Goal: Share content: Share content

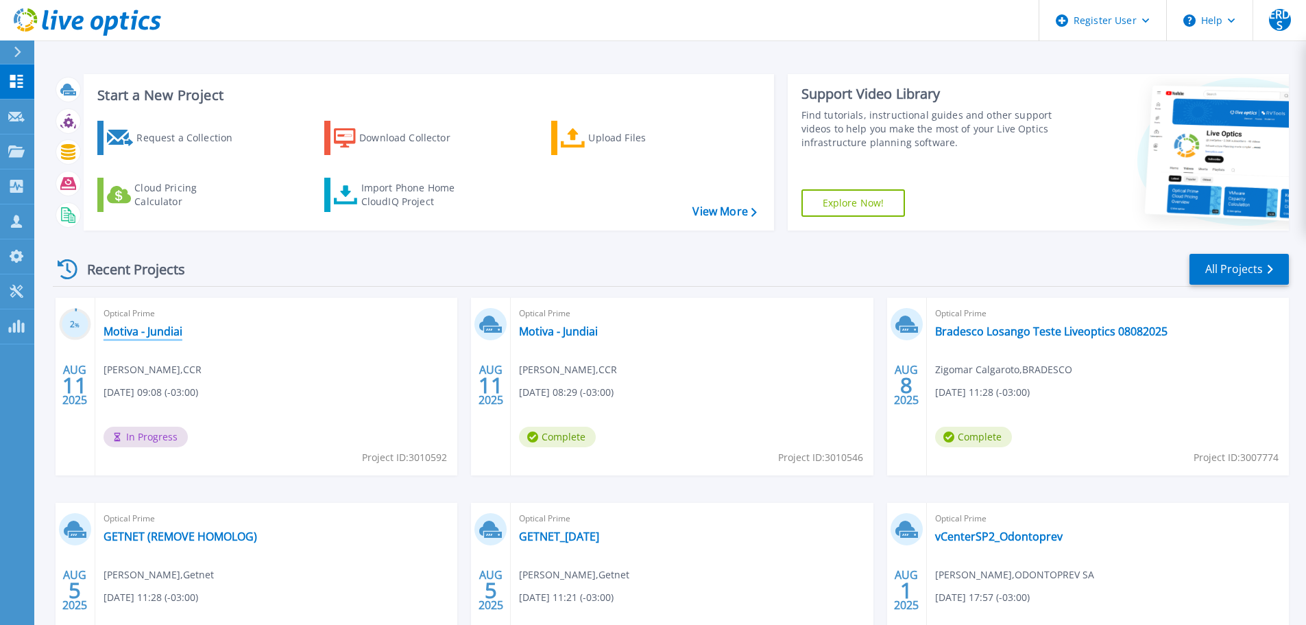
click at [167, 332] on link "Motiva - Jundiai" at bounding box center [143, 331] width 79 height 14
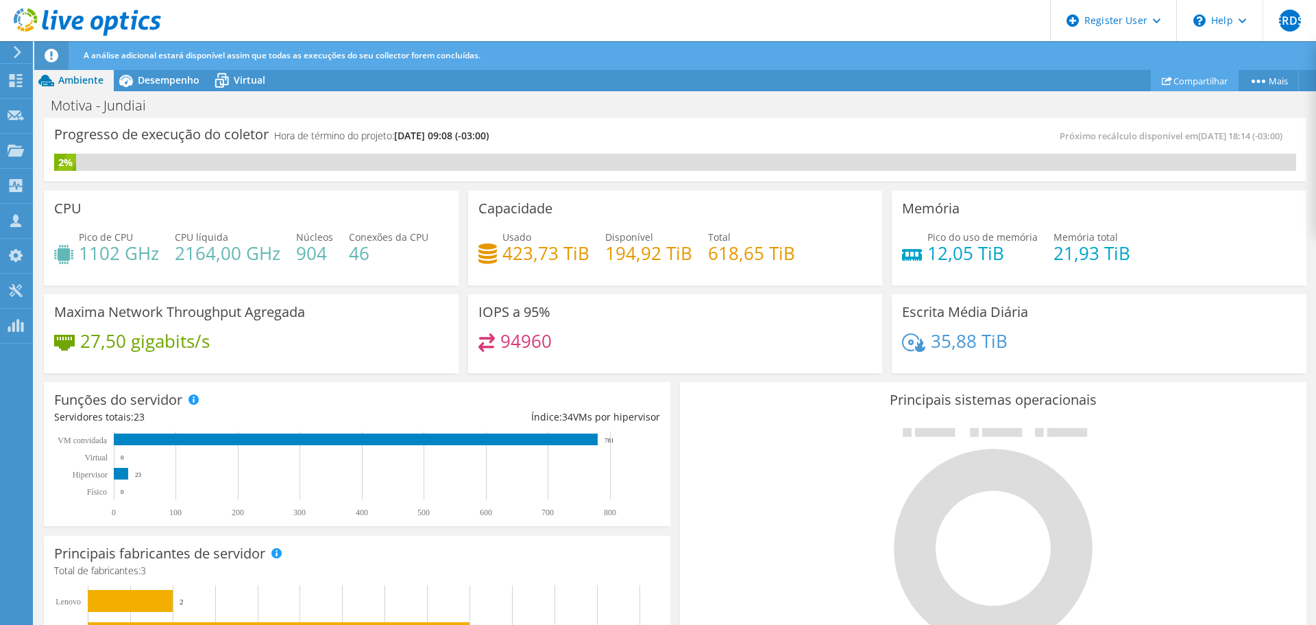
click at [1208, 80] on link "Compartilhar" at bounding box center [1195, 80] width 88 height 21
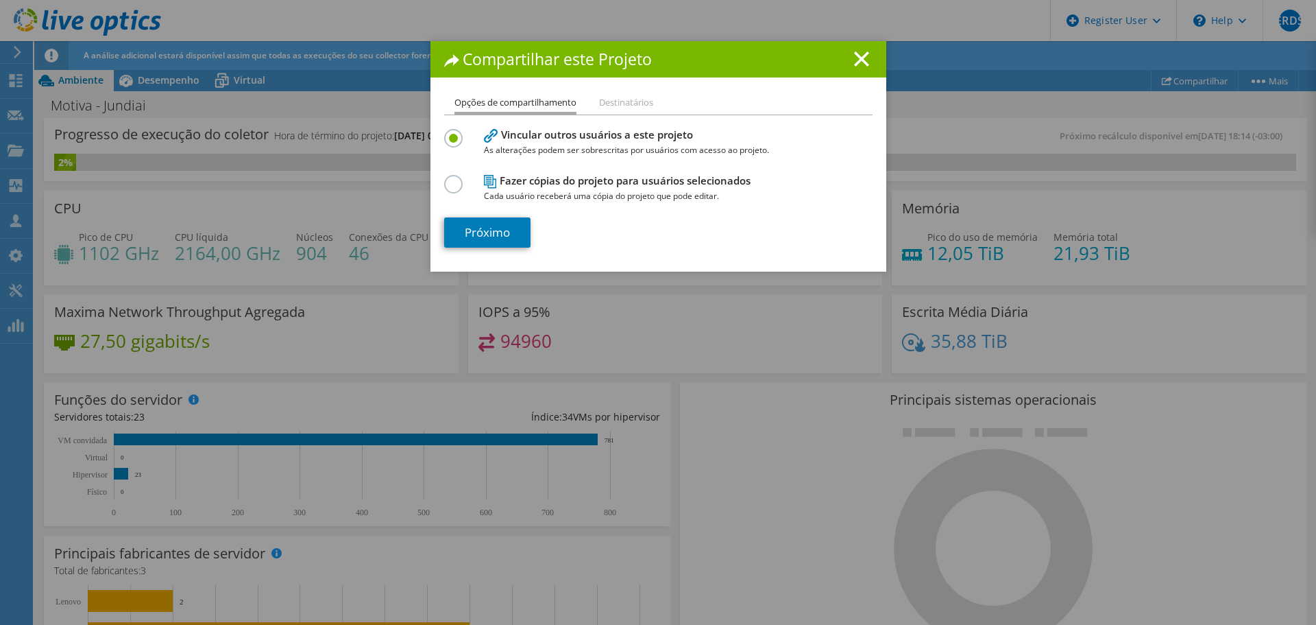
click at [444, 178] on label at bounding box center [456, 176] width 24 height 3
click at [0, 0] on input "radio" at bounding box center [0, 0] width 0 height 0
click at [470, 235] on link "Próximo" at bounding box center [487, 232] width 86 height 30
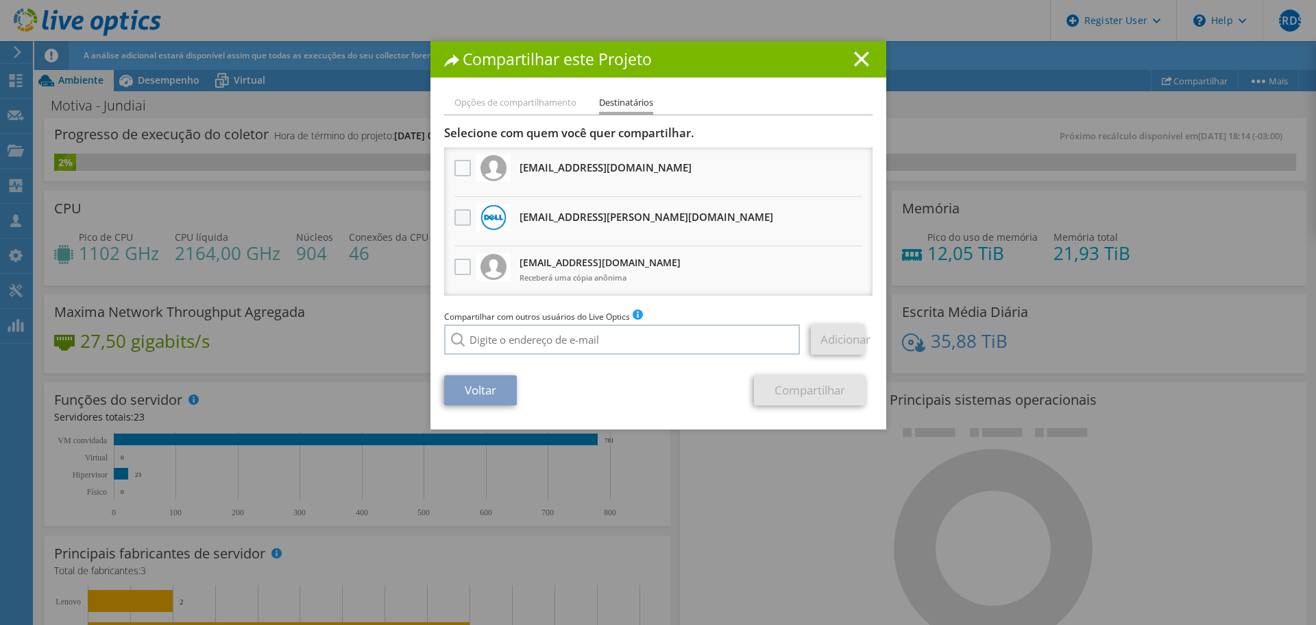
click at [458, 217] on label at bounding box center [465, 217] width 20 height 16
click at [0, 0] on input "checkbox" at bounding box center [0, 0] width 0 height 0
click at [791, 382] on link "Compartilhar" at bounding box center [810, 390] width 112 height 30
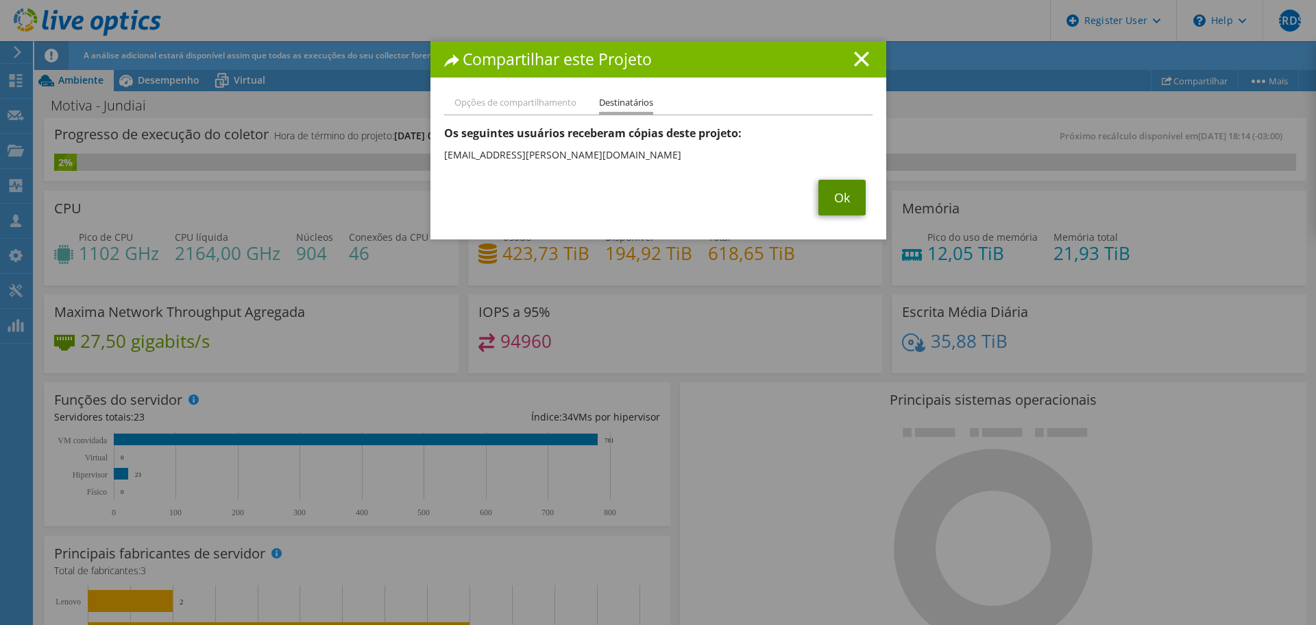
click at [833, 193] on link "Ok" at bounding box center [842, 198] width 47 height 36
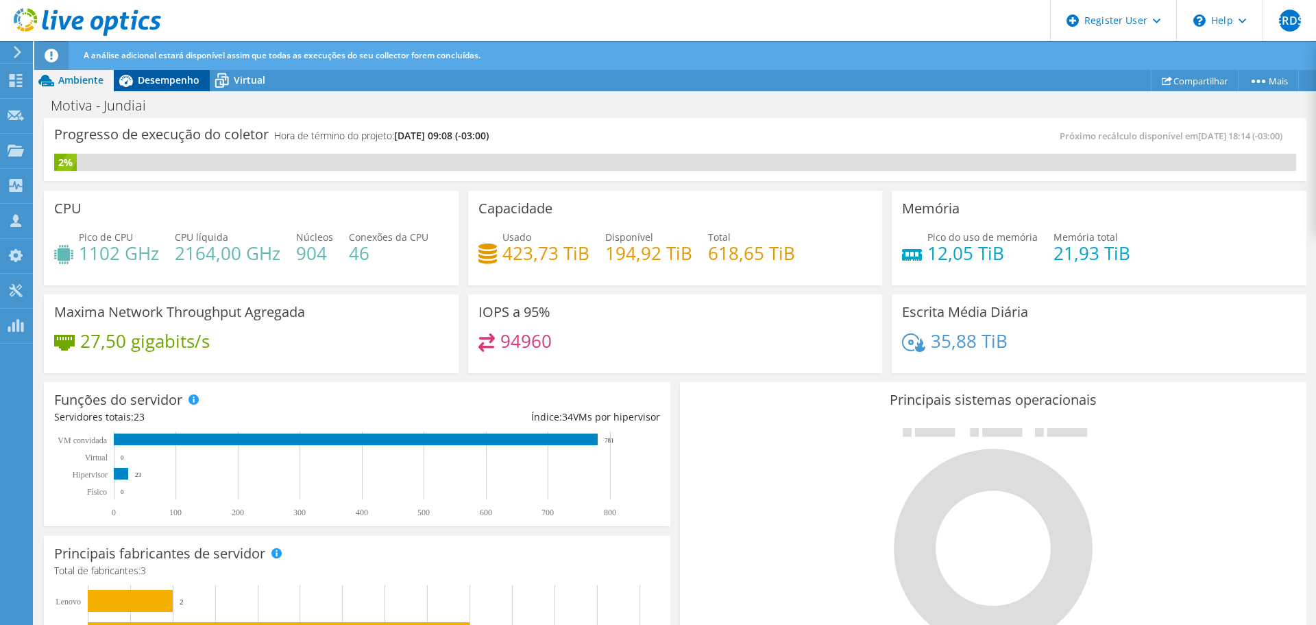
click at [150, 77] on span "Desempenho" at bounding box center [169, 79] width 62 height 13
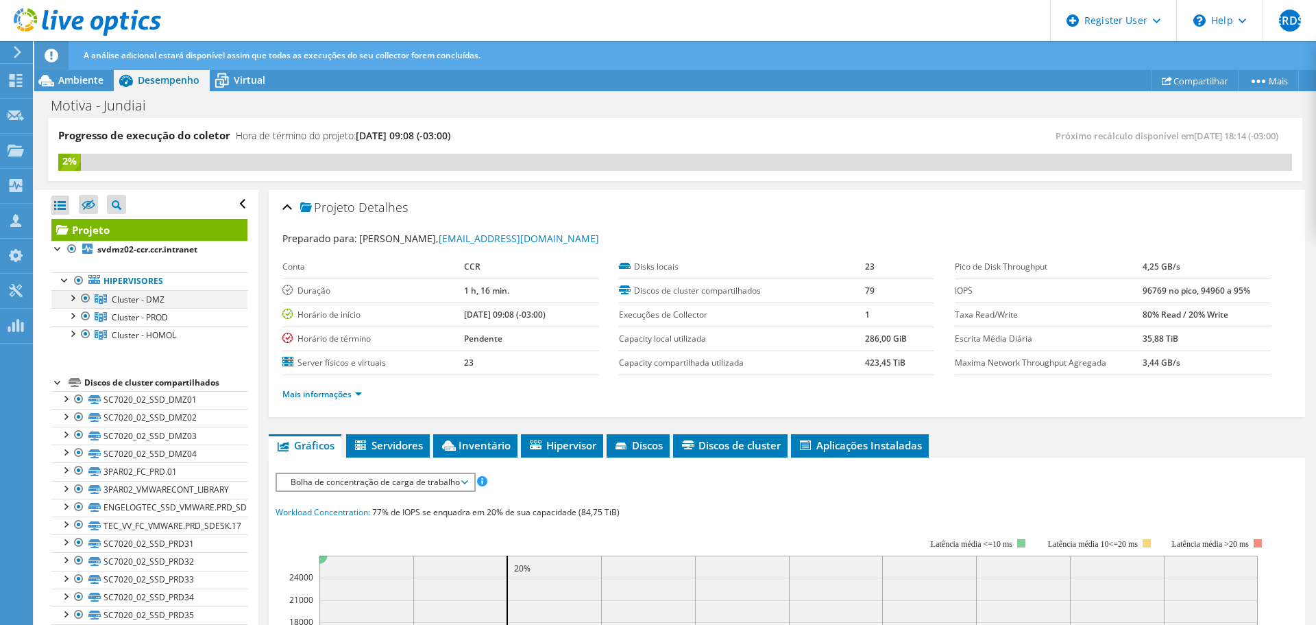
click at [72, 299] on div at bounding box center [72, 297] width 14 height 14
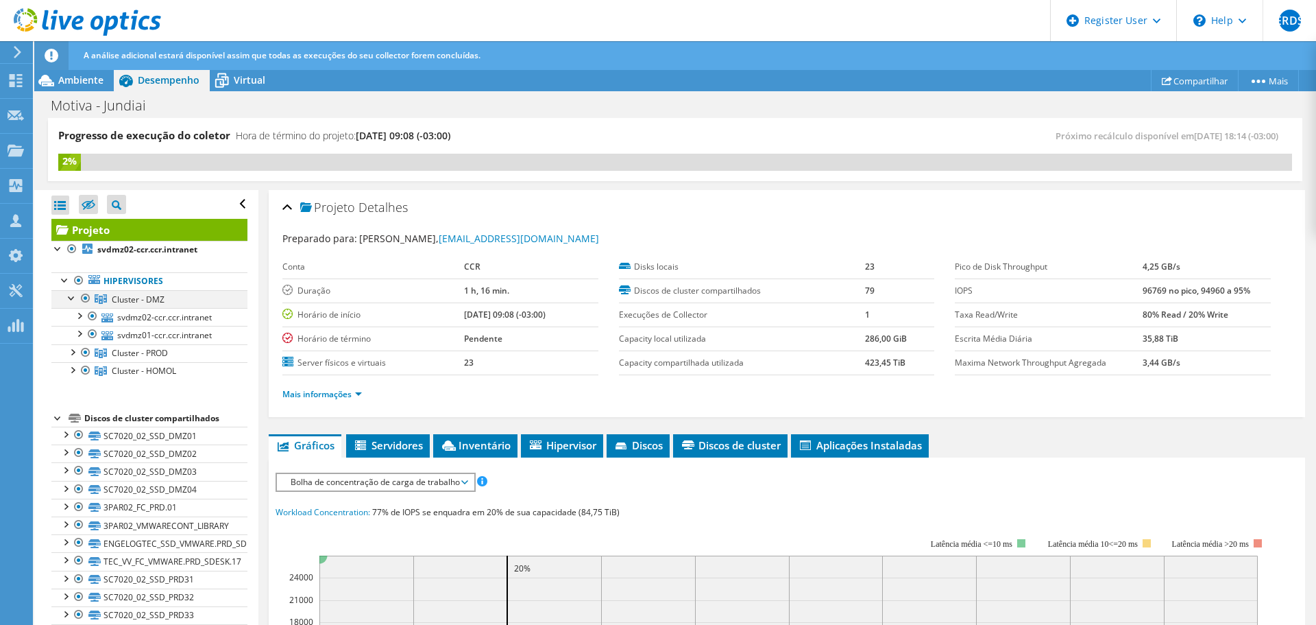
click at [72, 299] on div at bounding box center [72, 297] width 14 height 14
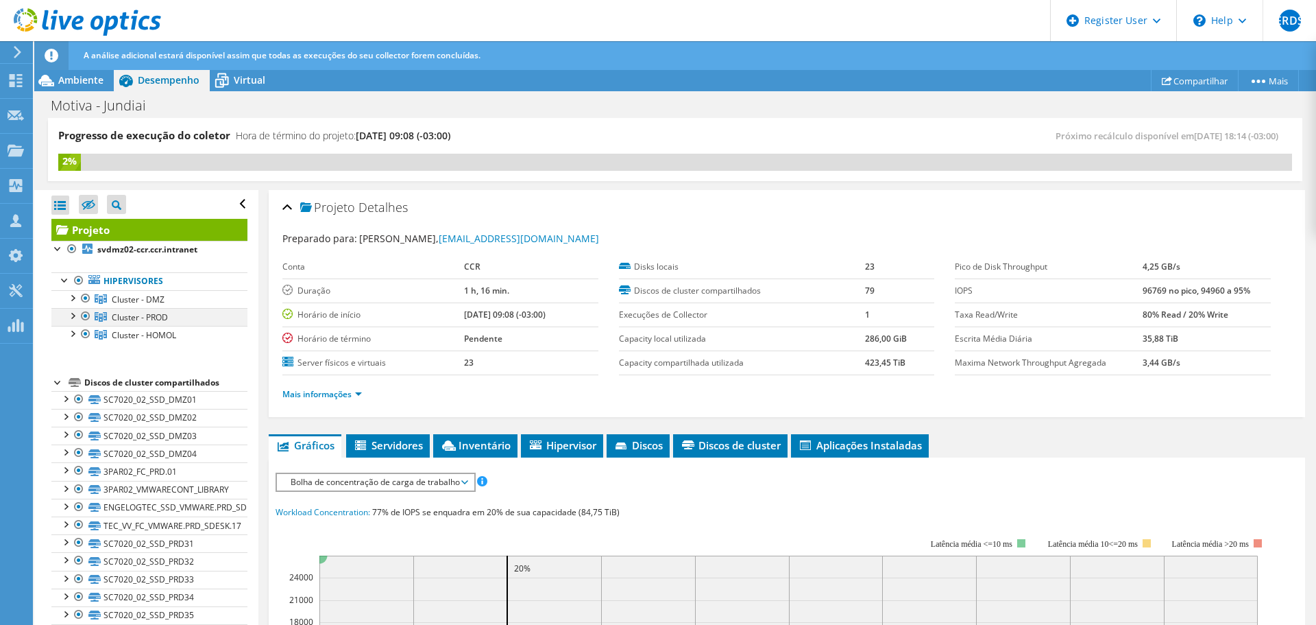
click at [74, 320] on div at bounding box center [72, 315] width 14 height 14
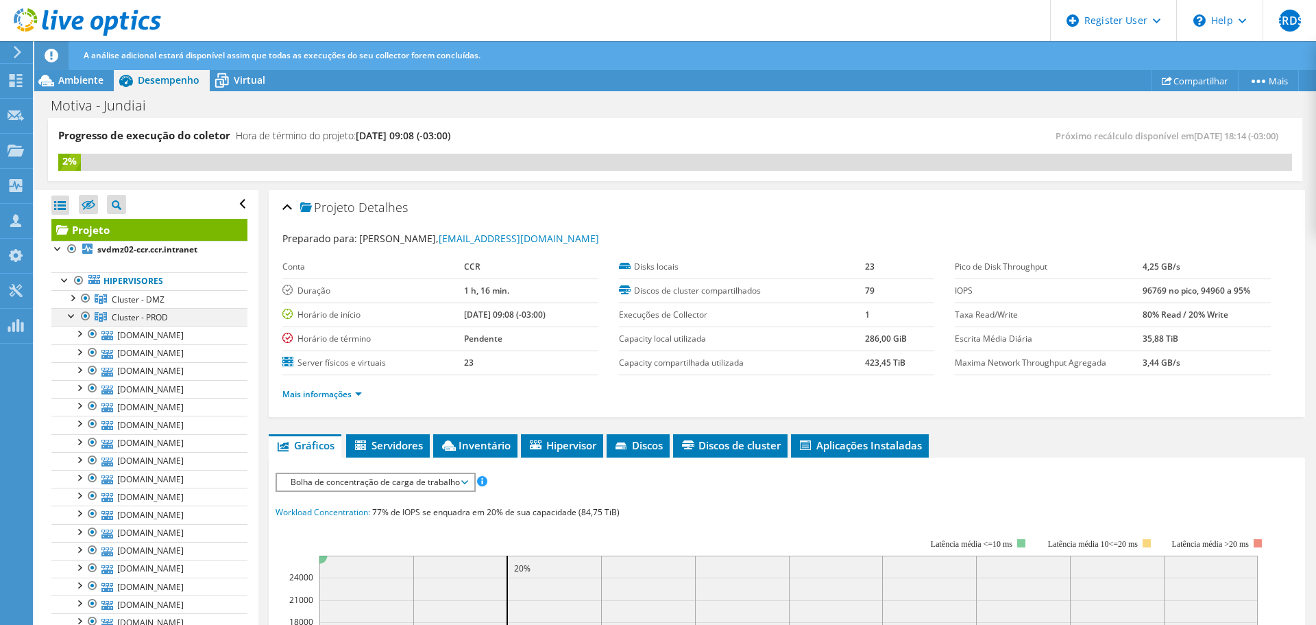
click at [74, 320] on div at bounding box center [72, 315] width 14 height 14
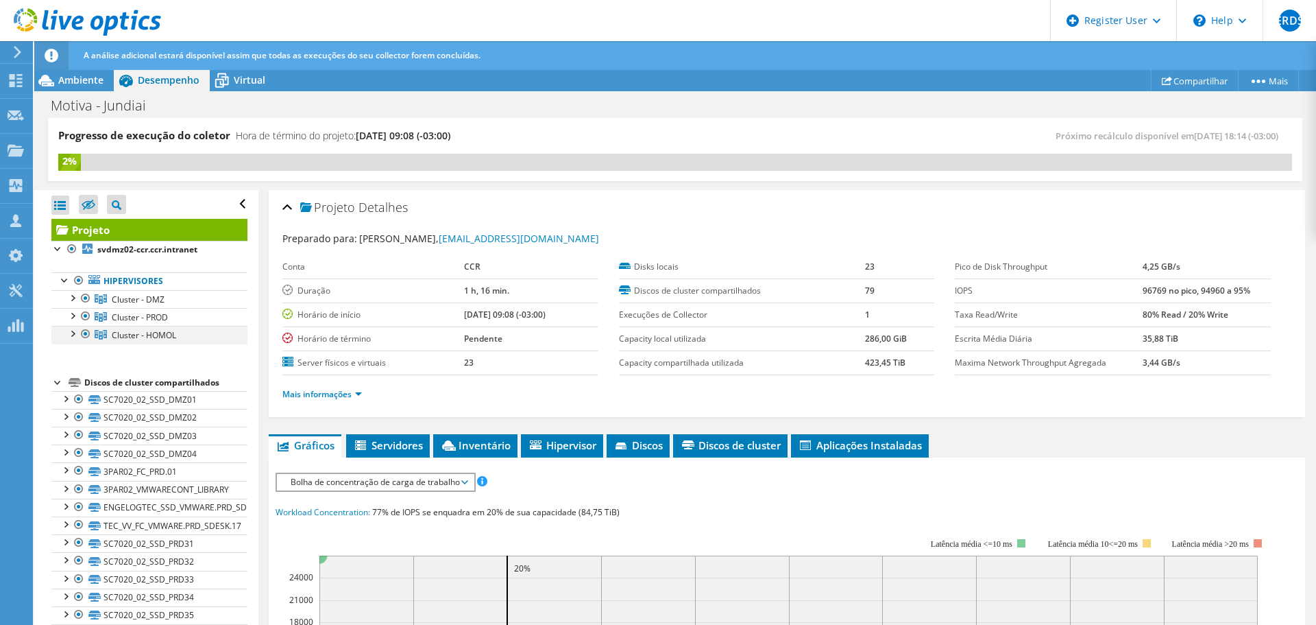
click at [75, 328] on div at bounding box center [72, 333] width 14 height 14
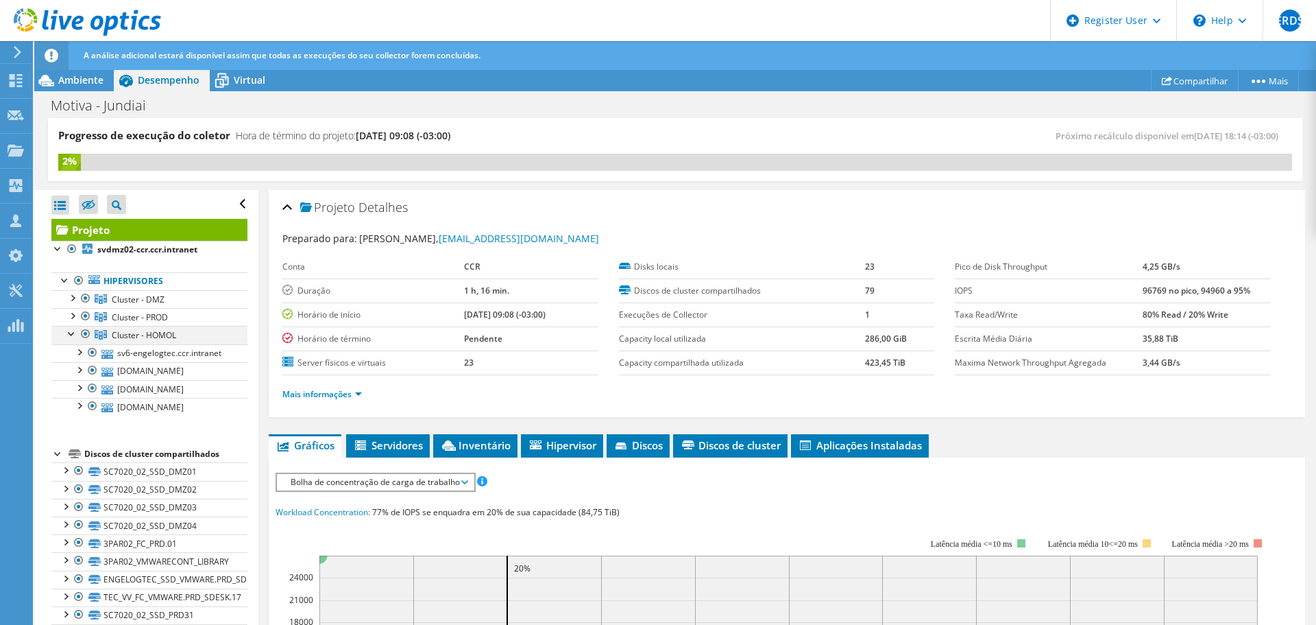
click at [75, 328] on div at bounding box center [72, 333] width 14 height 14
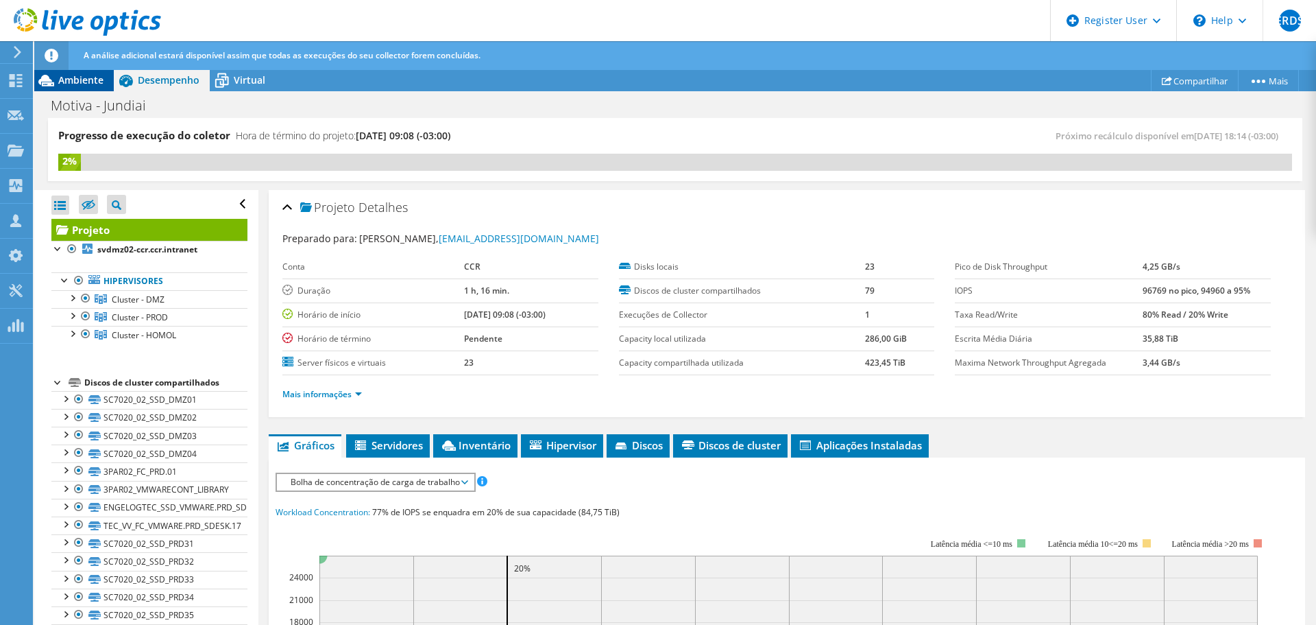
click at [104, 82] on div "Ambiente" at bounding box center [74, 80] width 80 height 22
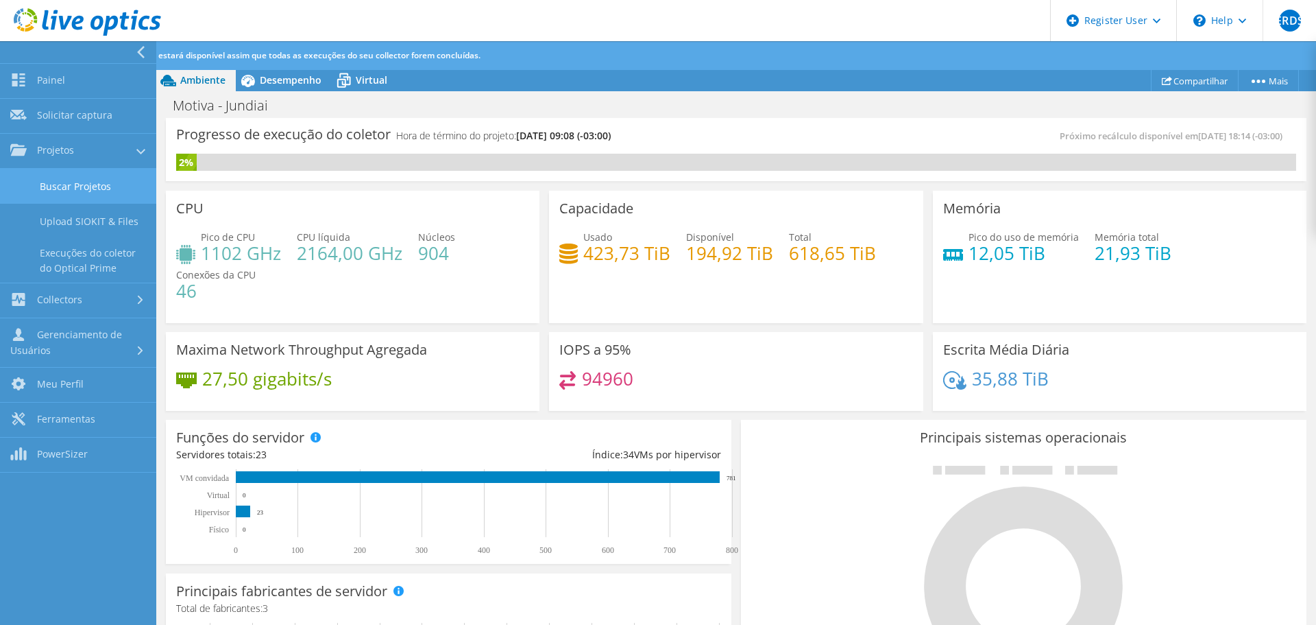
click at [68, 195] on link "Buscar Projetos" at bounding box center [78, 186] width 156 height 35
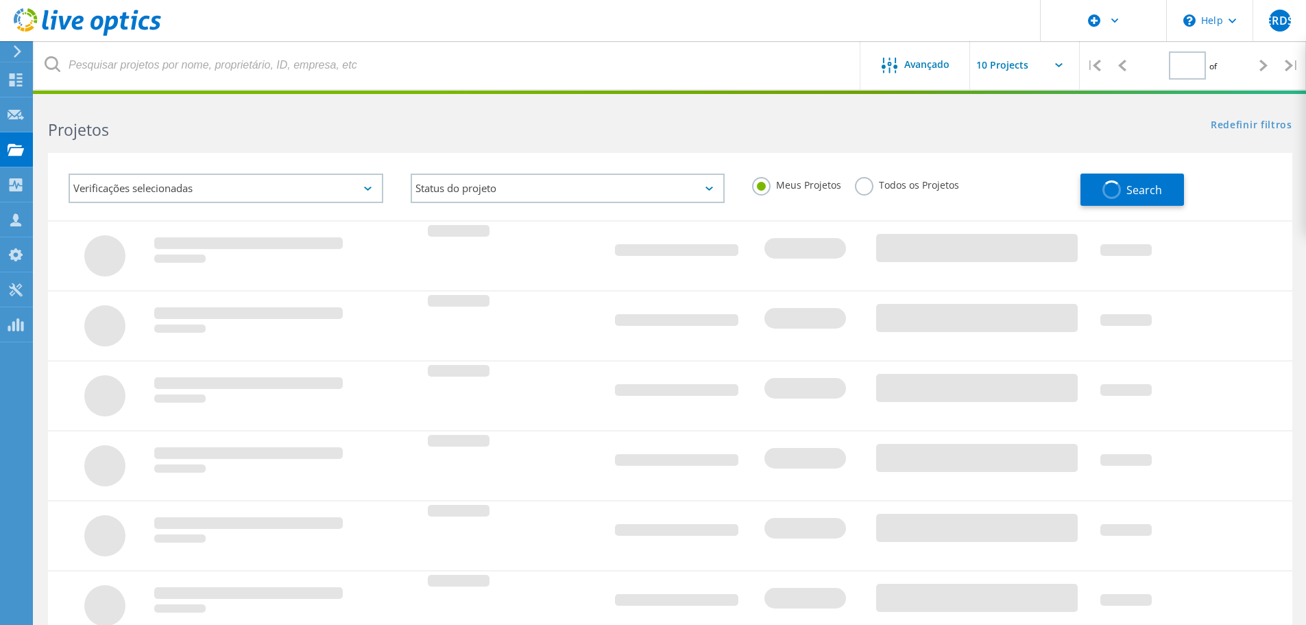
type input "1"
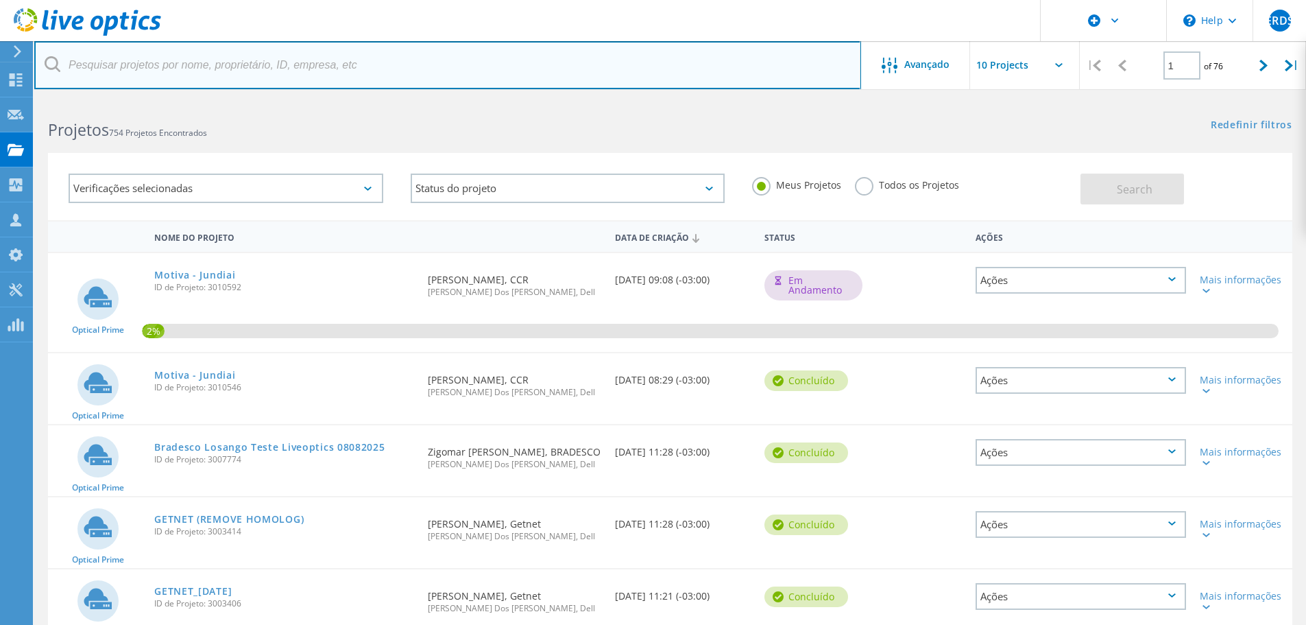
click at [270, 61] on input "text" at bounding box center [447, 65] width 827 height 48
type input "f"
type input "a"
type input "fahz"
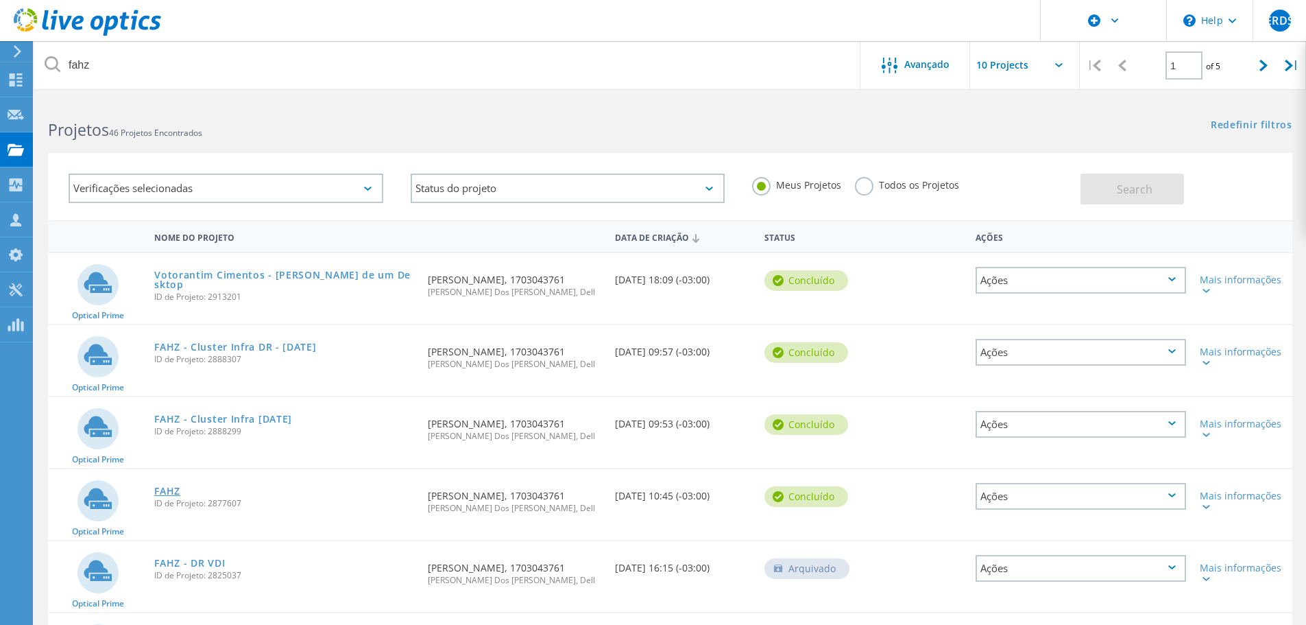
click at [173, 495] on link "FAHZ" at bounding box center [167, 491] width 26 height 10
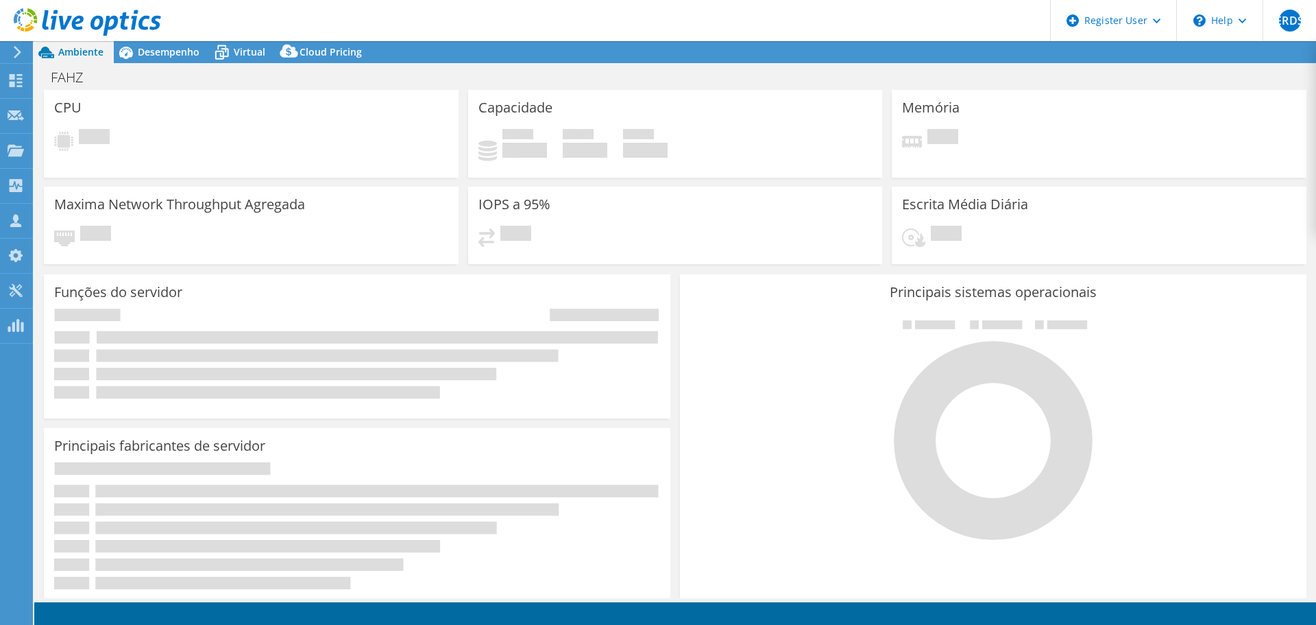
select select "USD"
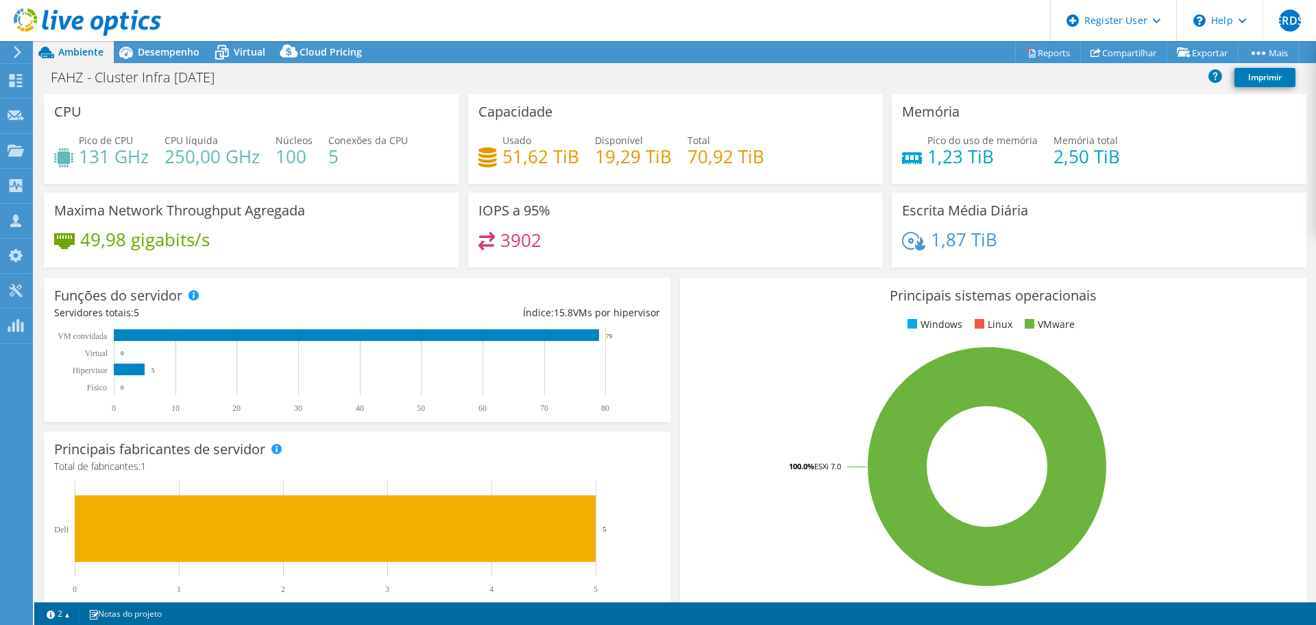
select select "USD"
click at [173, 55] on span "Desempenho" at bounding box center [169, 51] width 62 height 13
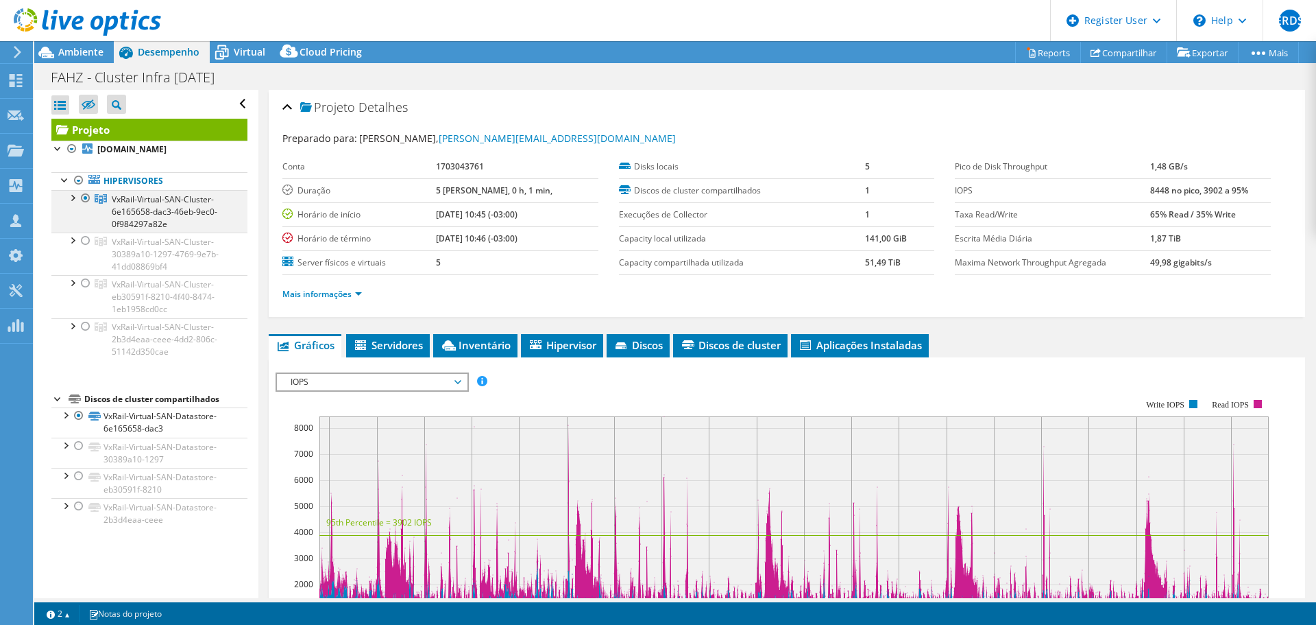
click at [75, 197] on div at bounding box center [72, 197] width 14 height 14
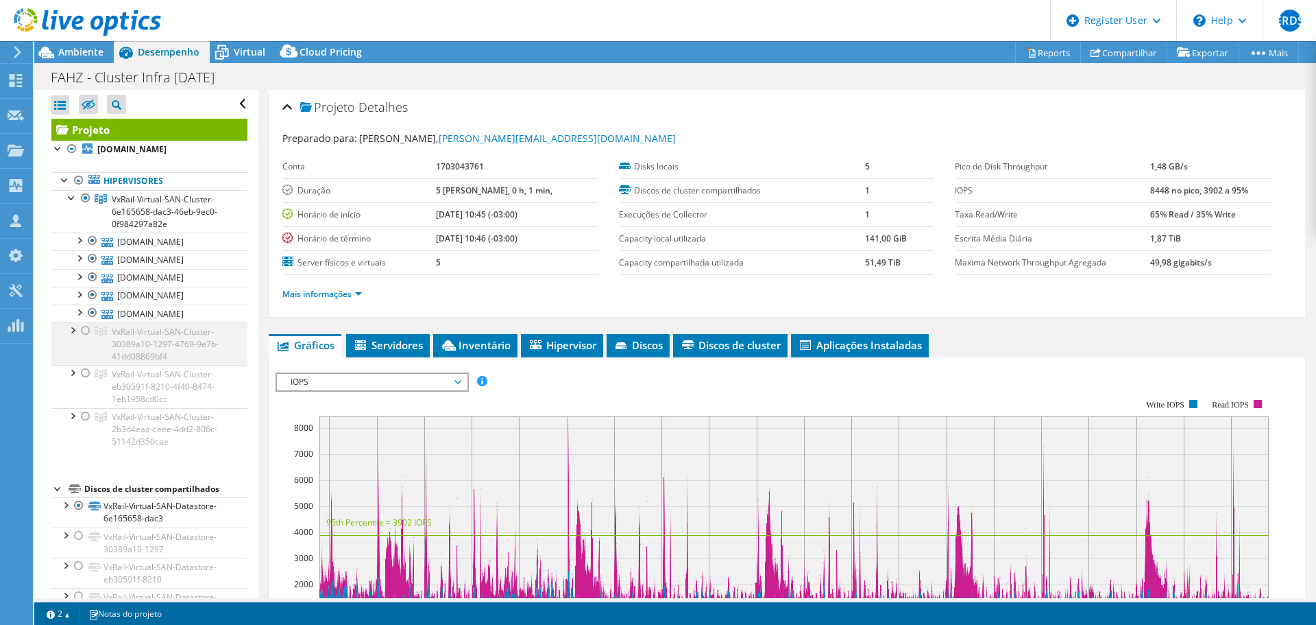
click at [73, 330] on div at bounding box center [72, 329] width 14 height 14
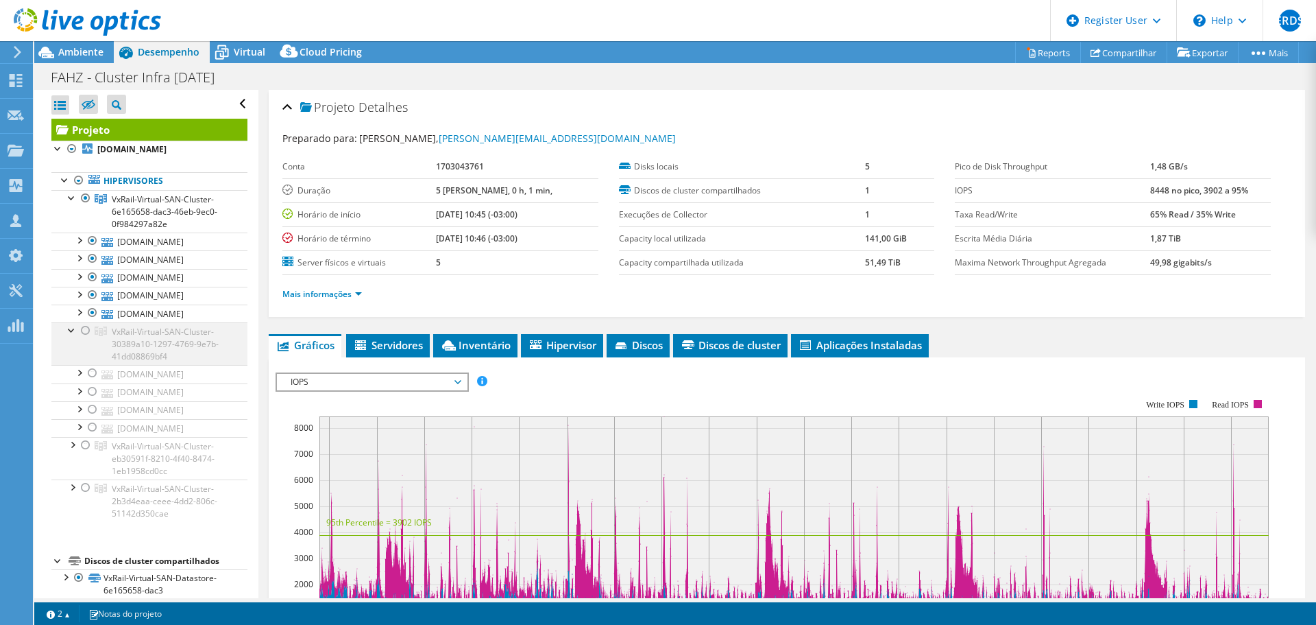
click at [75, 330] on div at bounding box center [72, 329] width 14 height 14
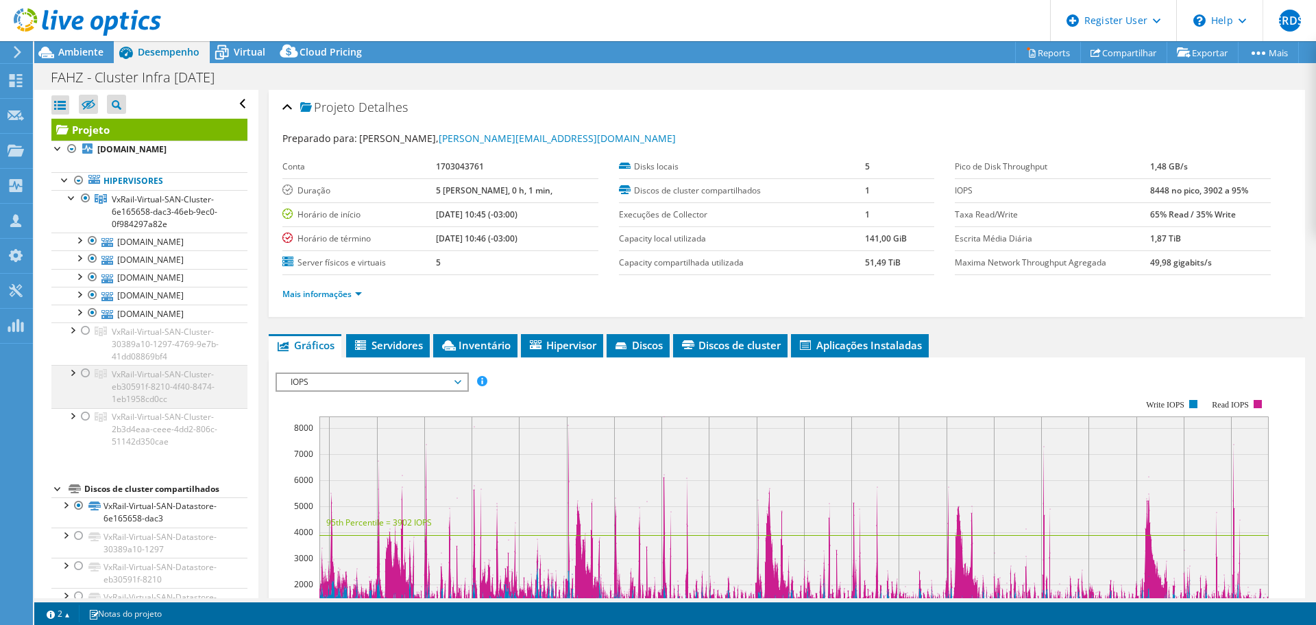
click at [75, 376] on div at bounding box center [72, 372] width 14 height 14
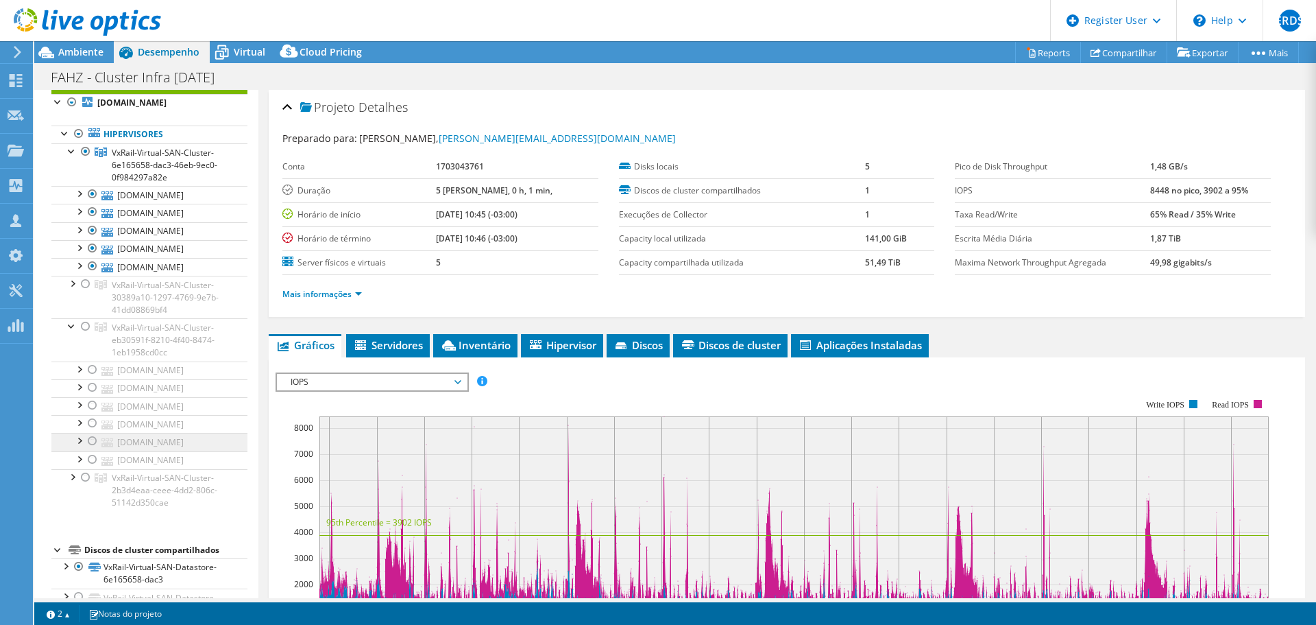
scroll to position [69, 0]
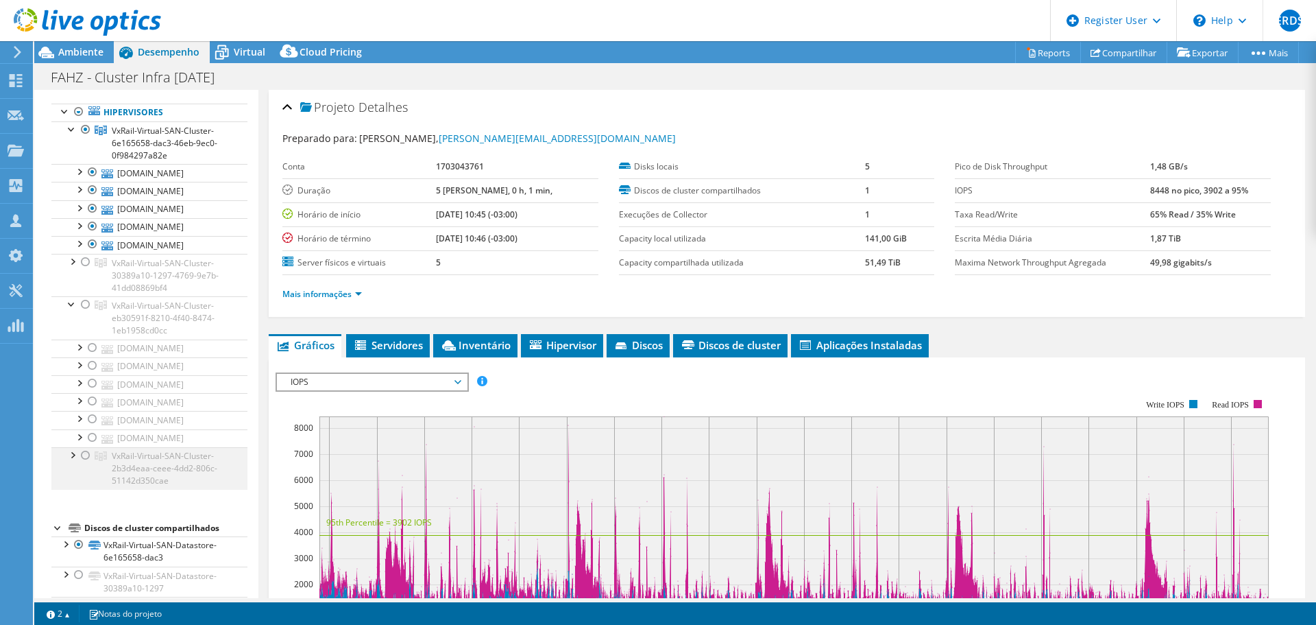
click at [78, 450] on div at bounding box center [72, 454] width 14 height 14
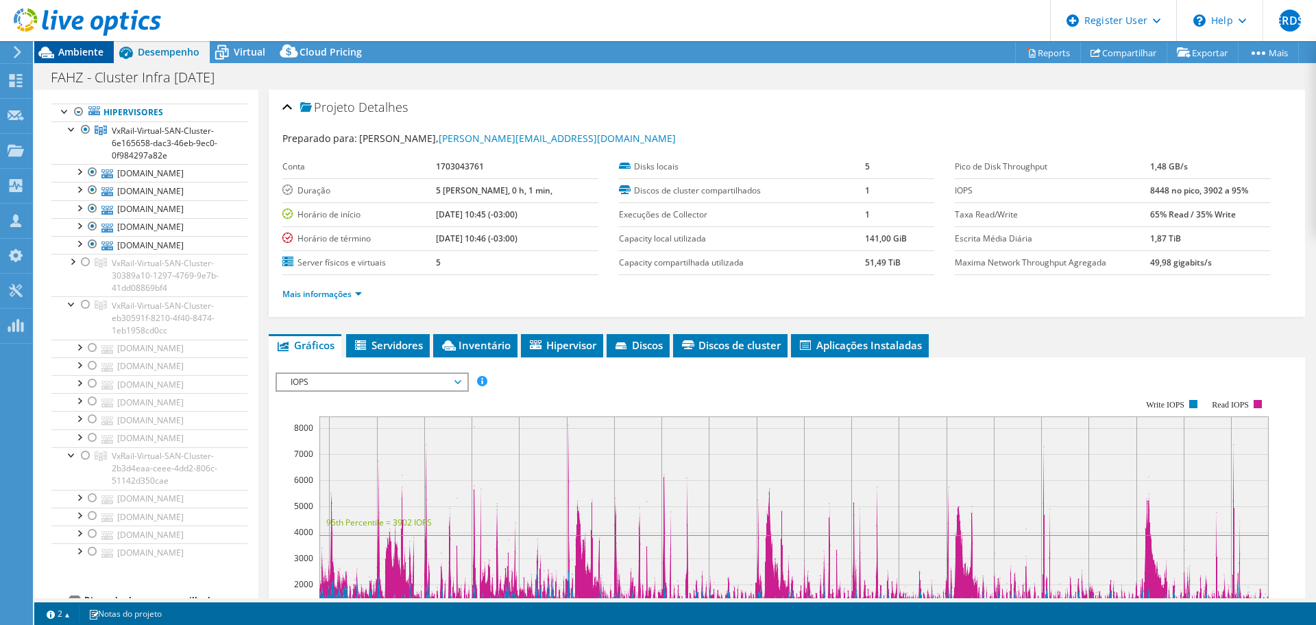
click at [80, 47] on span "Ambiente" at bounding box center [80, 51] width 45 height 13
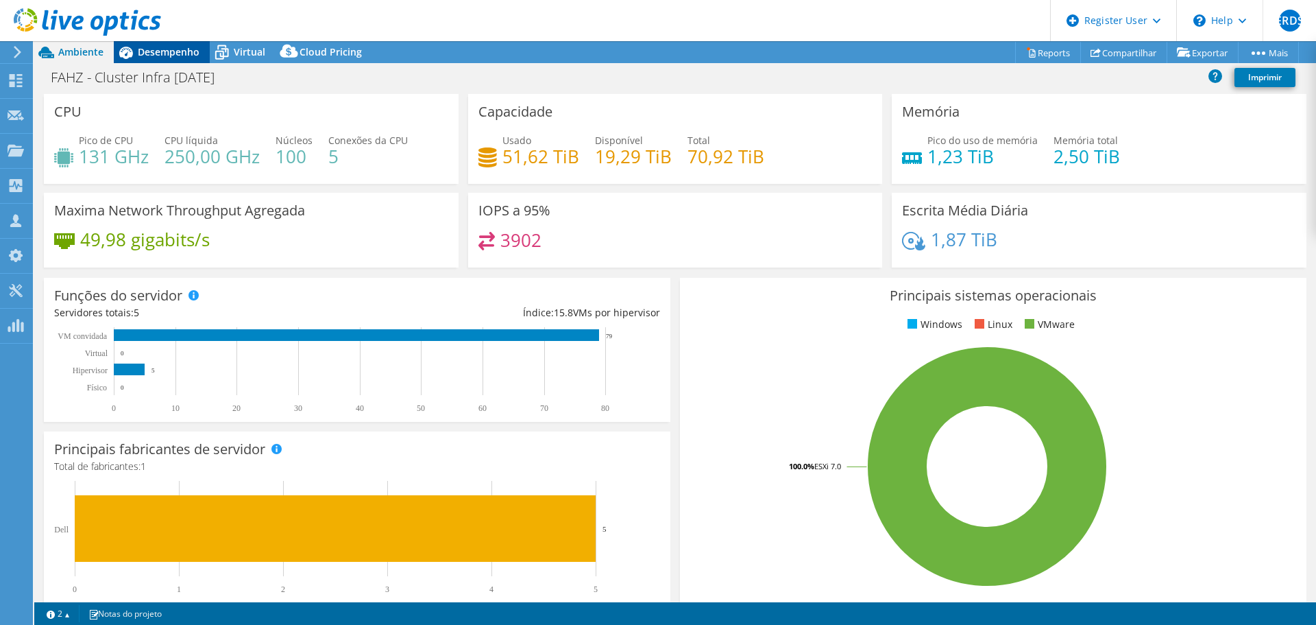
click at [154, 47] on span "Desempenho" at bounding box center [169, 51] width 62 height 13
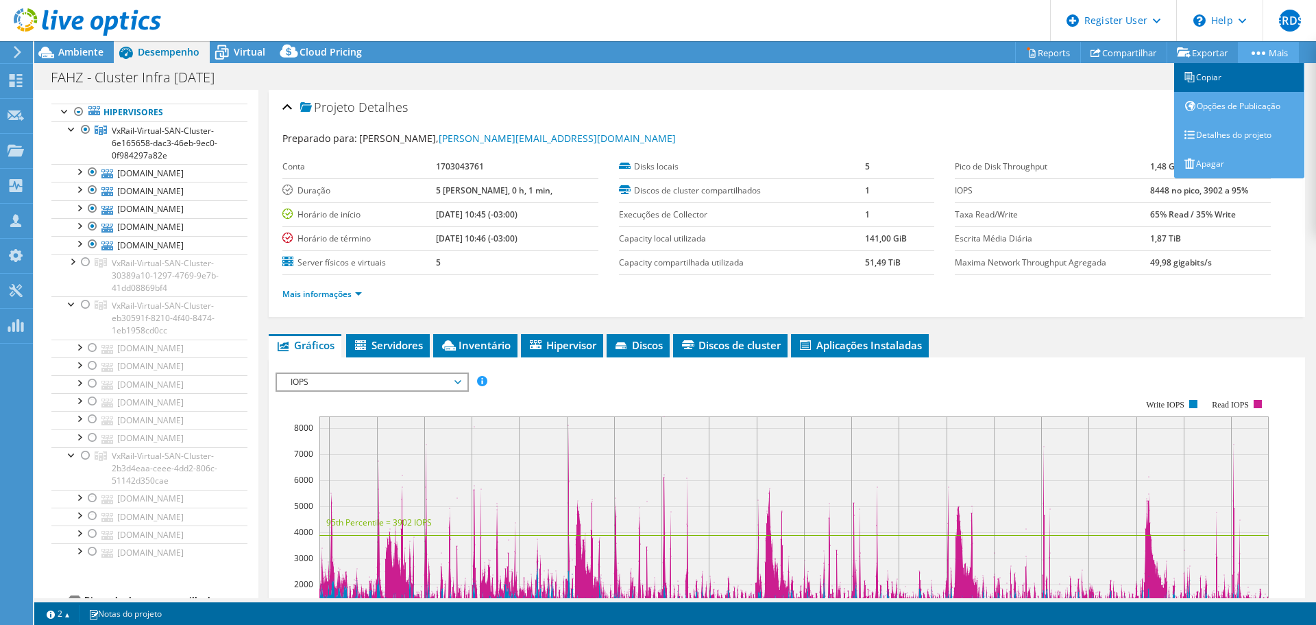
click at [1229, 64] on link "Copiar" at bounding box center [1240, 77] width 130 height 29
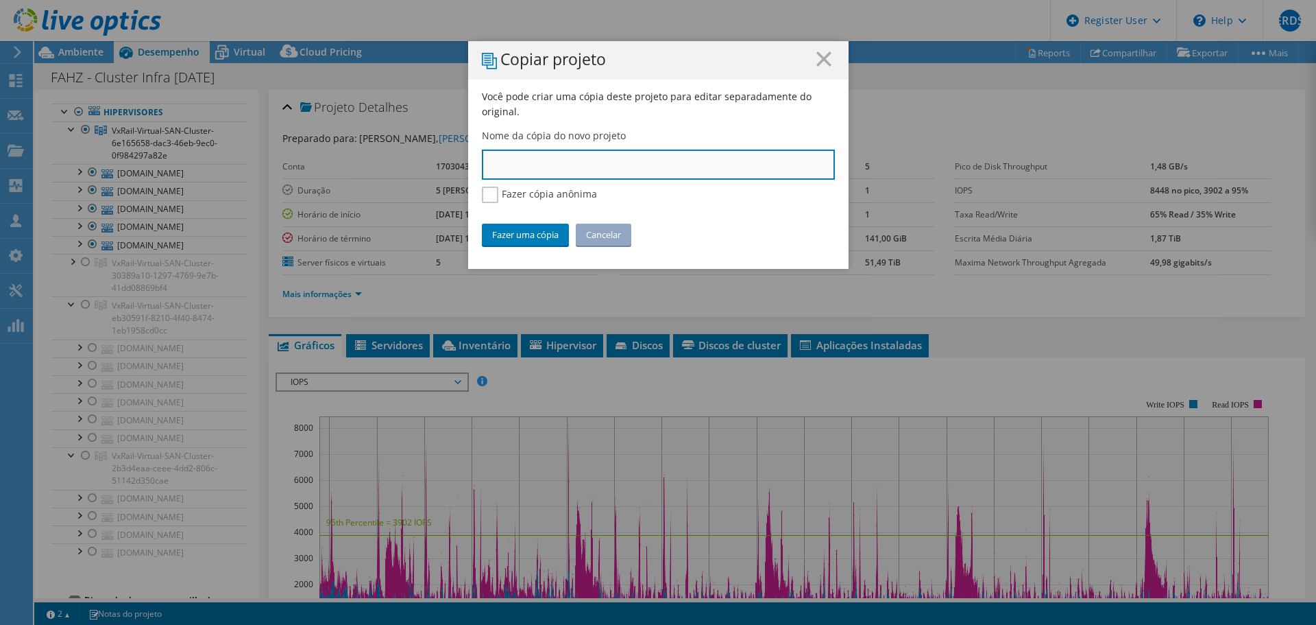
click at [613, 156] on input "text" at bounding box center [658, 164] width 353 height 30
type input "FAHZ - VDI PROD"
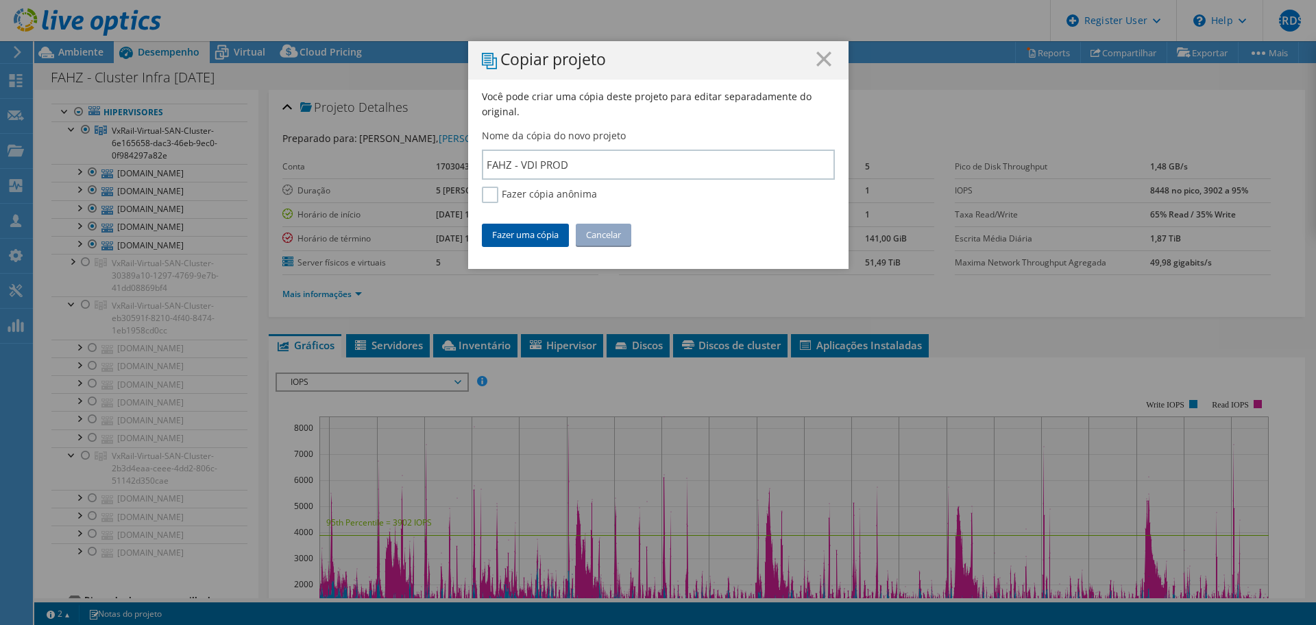
click at [531, 236] on link "Fazer uma cópia" at bounding box center [525, 235] width 87 height 22
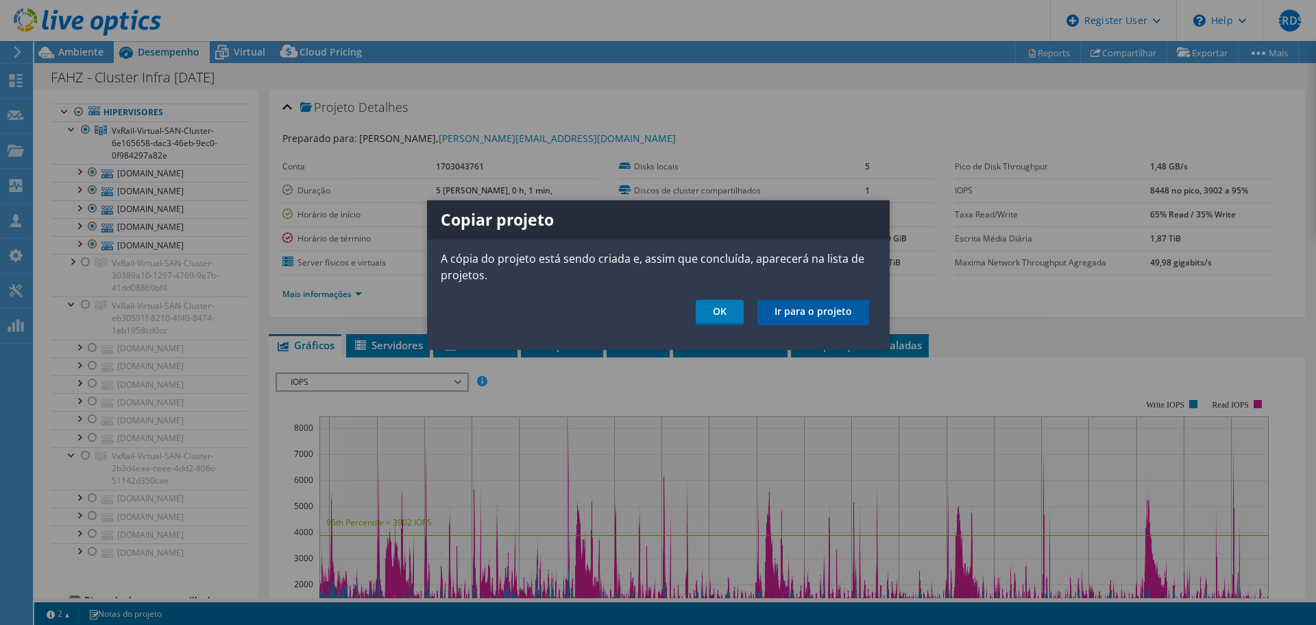
click at [790, 309] on link "Ir para o projeto" at bounding box center [814, 312] width 112 height 25
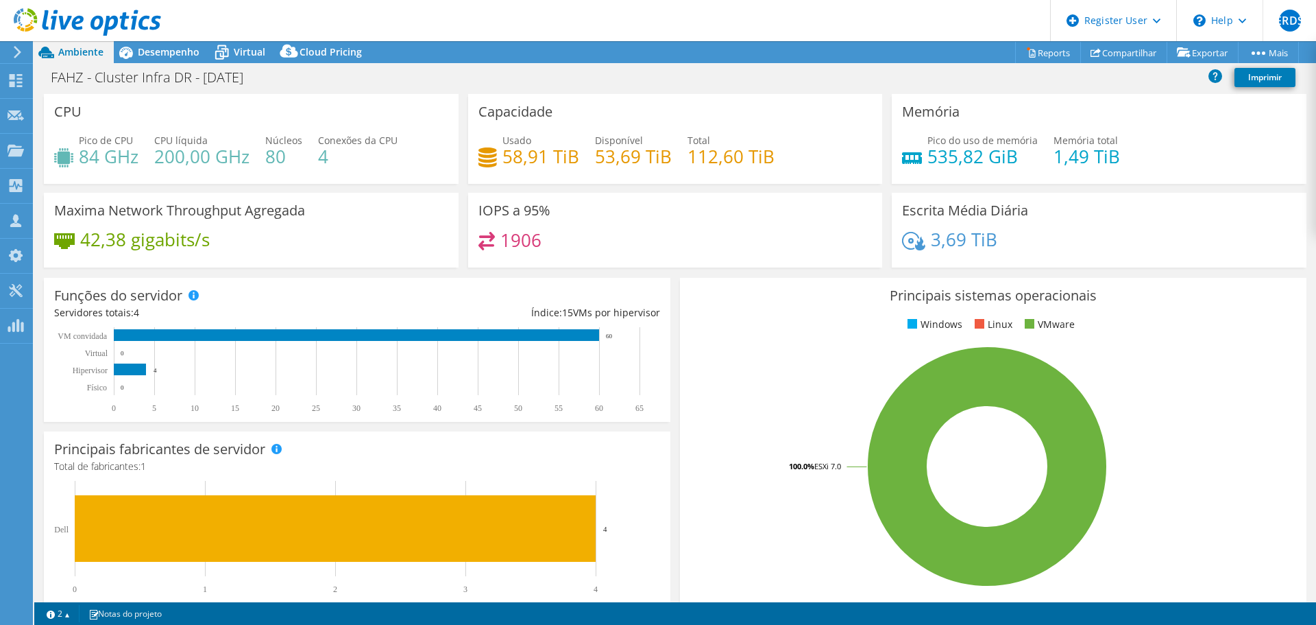
select select "USD"
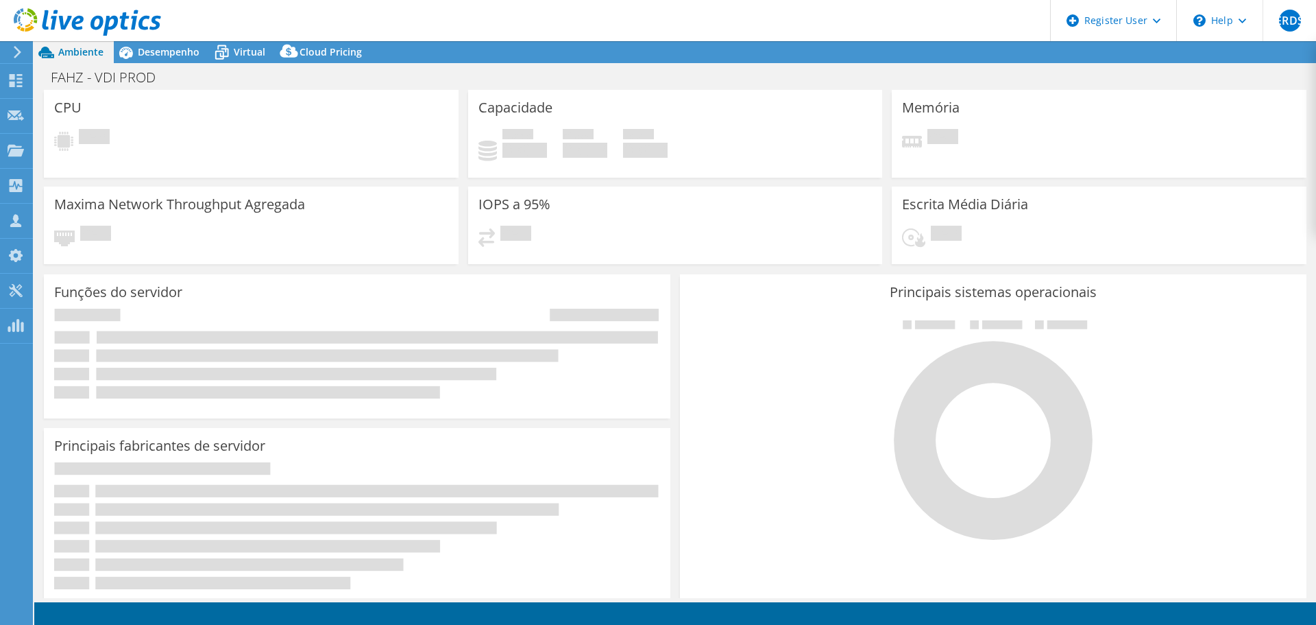
select select "USD"
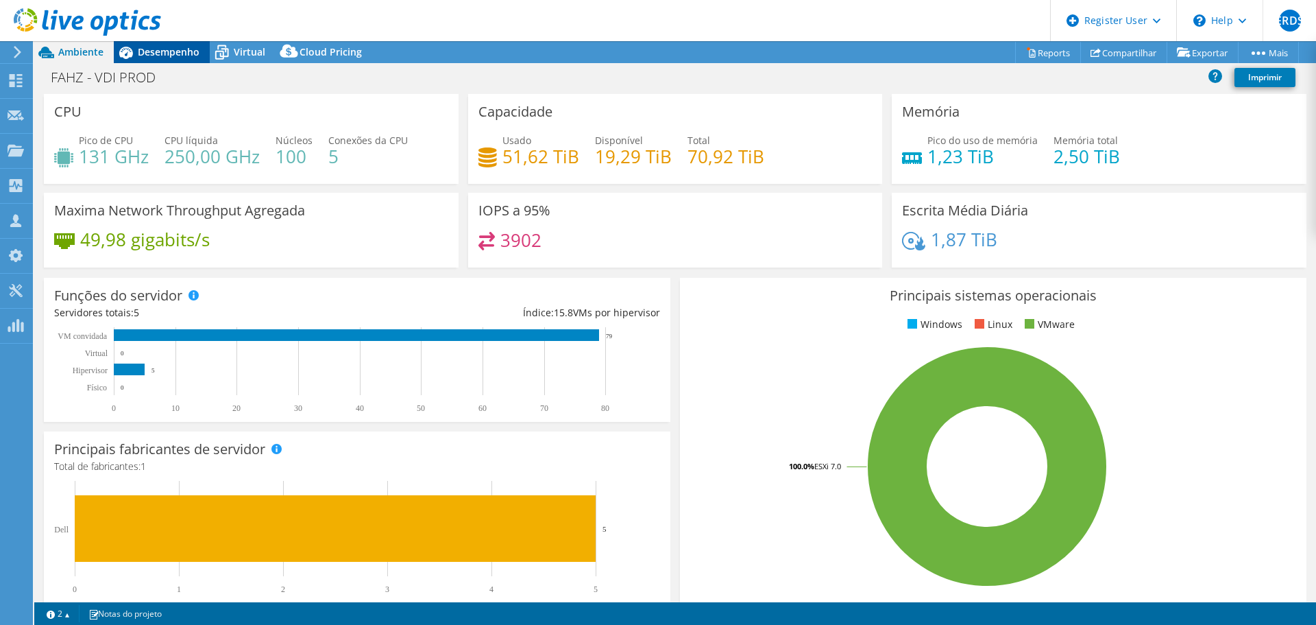
click at [184, 47] on span "Desempenho" at bounding box center [169, 51] width 62 height 13
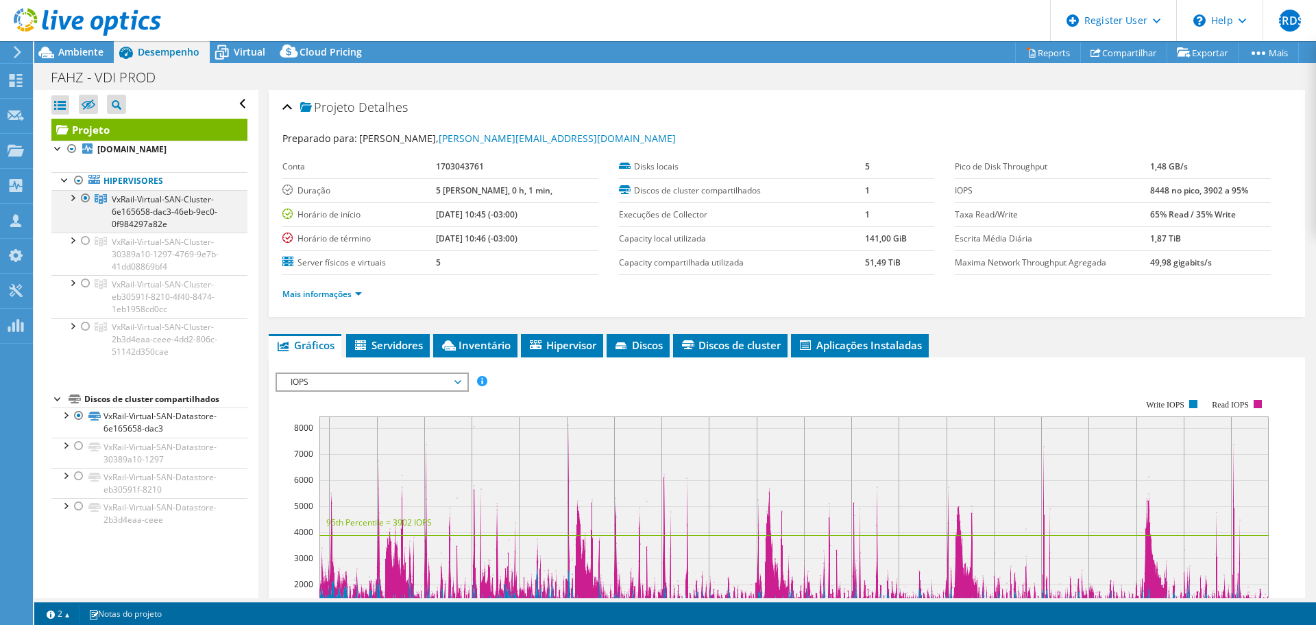
click at [83, 202] on div at bounding box center [86, 198] width 14 height 16
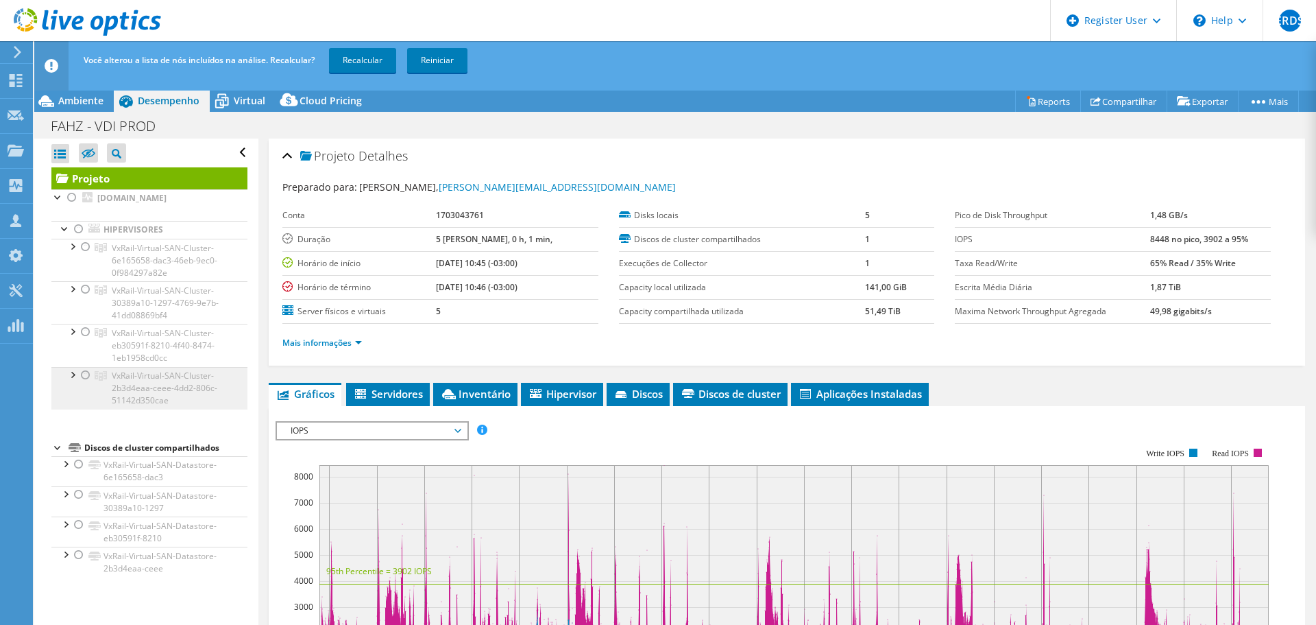
click at [73, 281] on link "VxRail-Virtual-SAN-Cluster-2b3d4eaa-ceee-4dd2-806c-51142d350cae" at bounding box center [149, 260] width 196 height 43
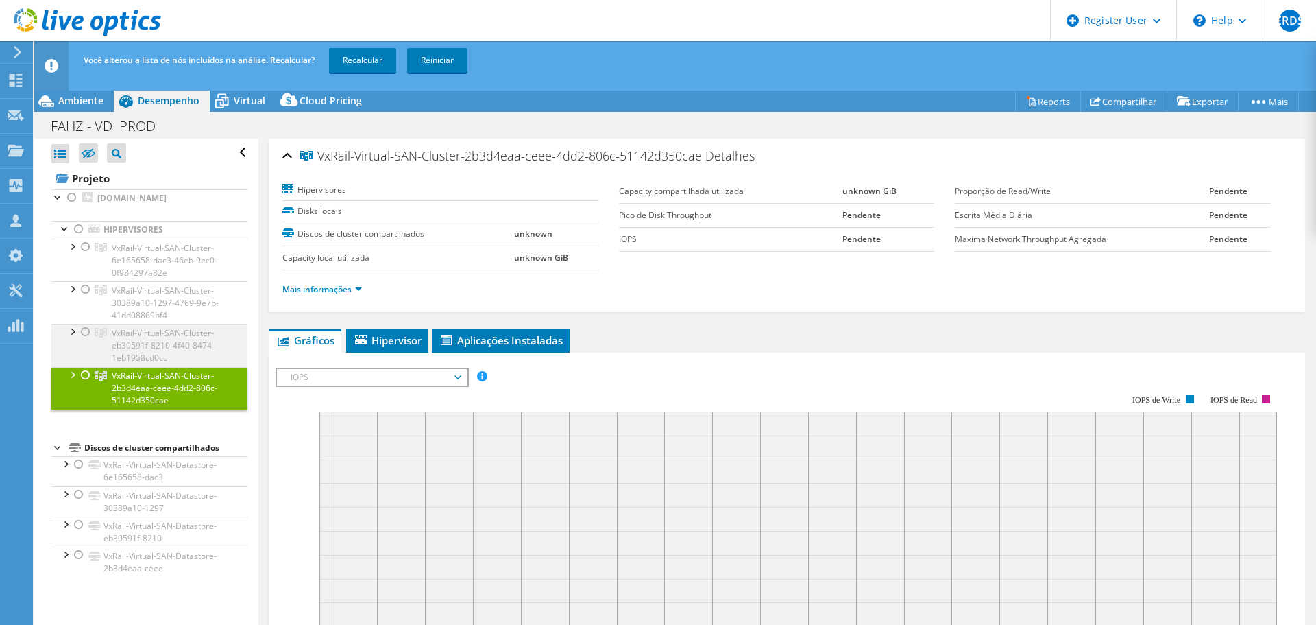
click at [75, 329] on div at bounding box center [72, 331] width 14 height 14
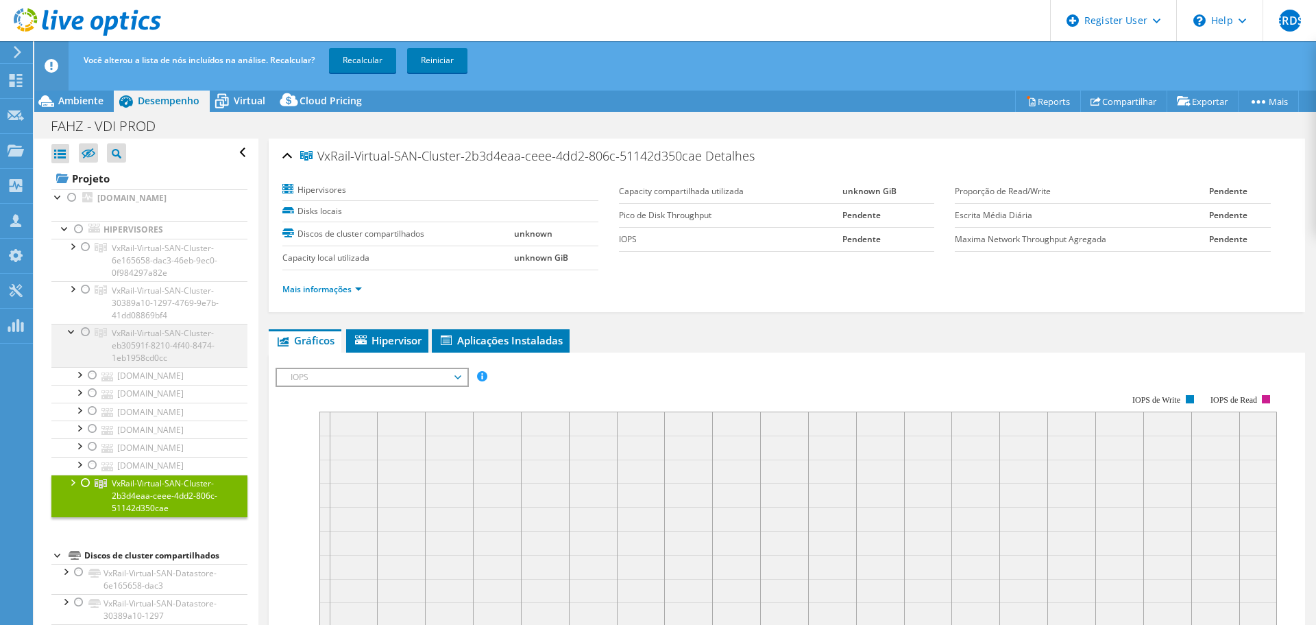
click at [85, 333] on div at bounding box center [86, 332] width 14 height 16
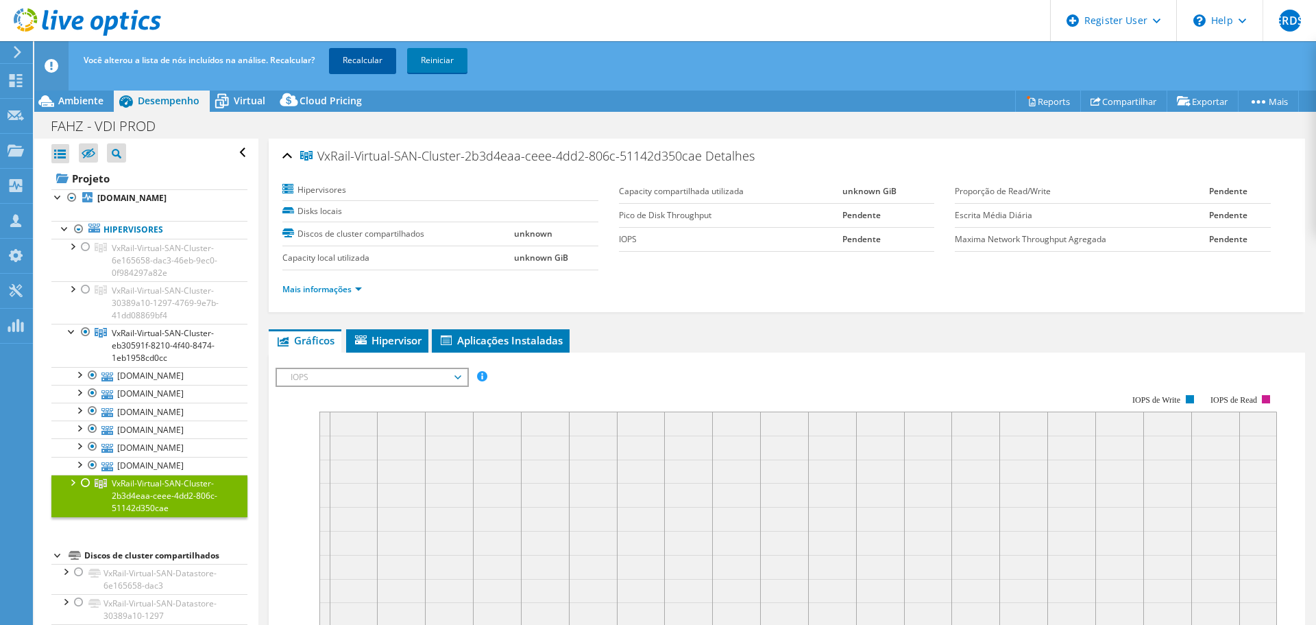
click at [374, 67] on link "Recalcular" at bounding box center [362, 60] width 67 height 25
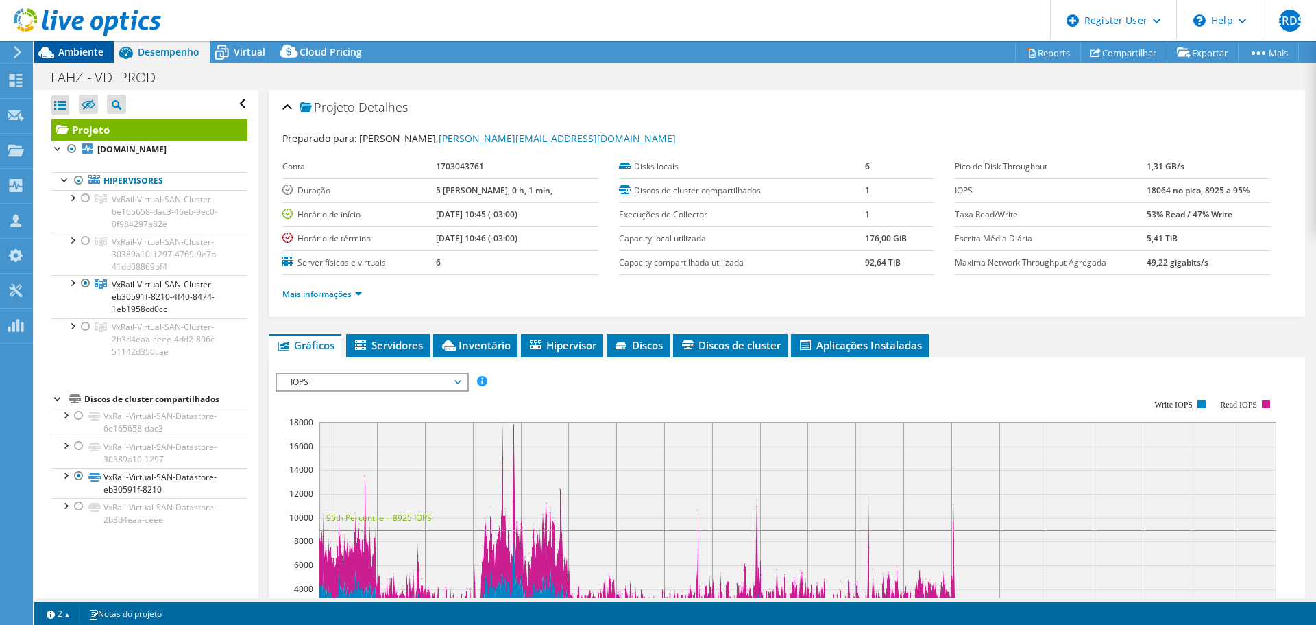
click at [85, 54] on span "Ambiente" at bounding box center [80, 51] width 45 height 13
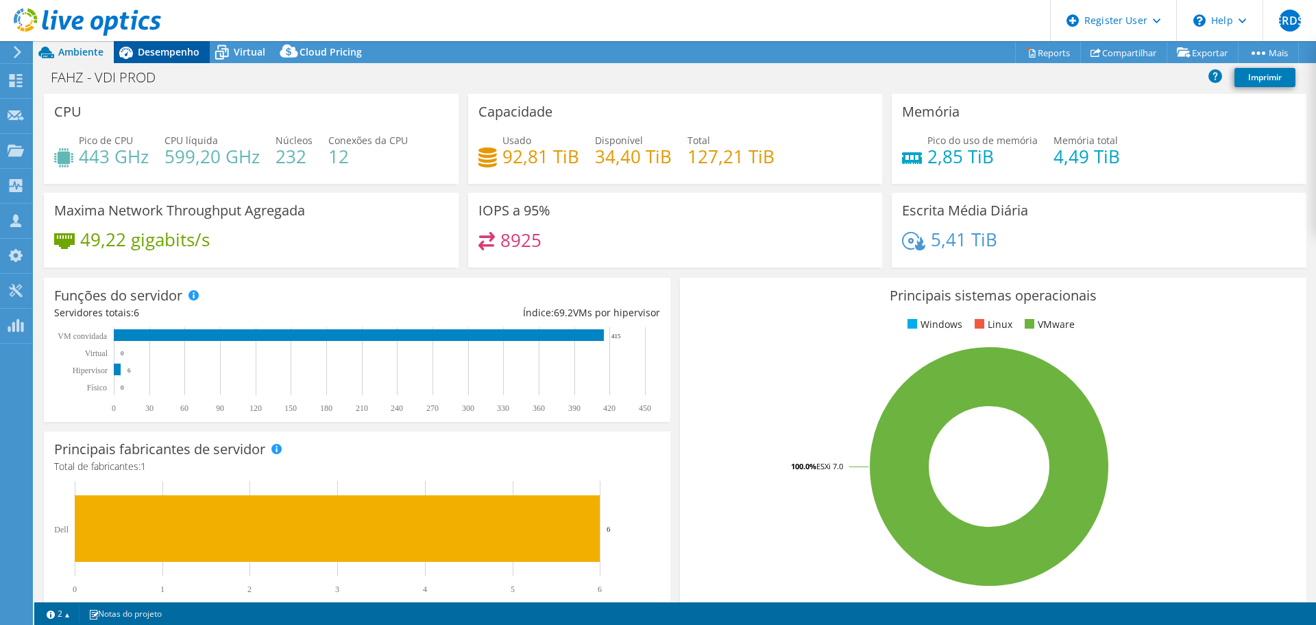
click at [191, 58] on div "Desempenho" at bounding box center [162, 52] width 96 height 22
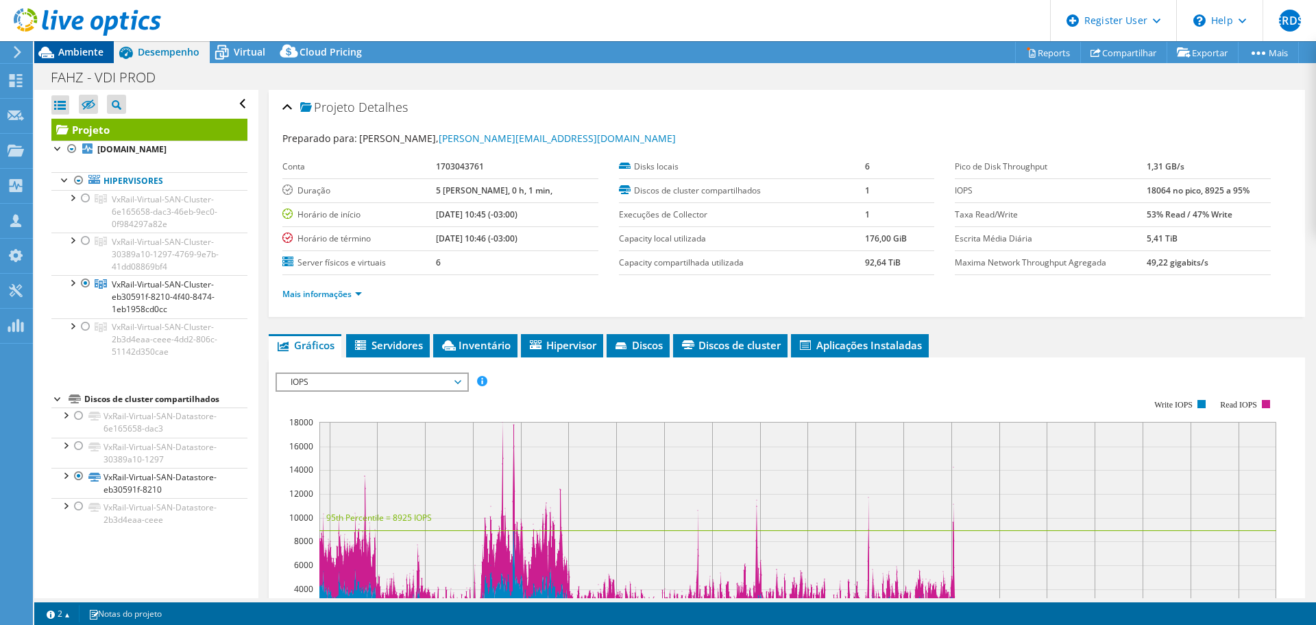
click at [97, 50] on span "Ambiente" at bounding box center [80, 51] width 45 height 13
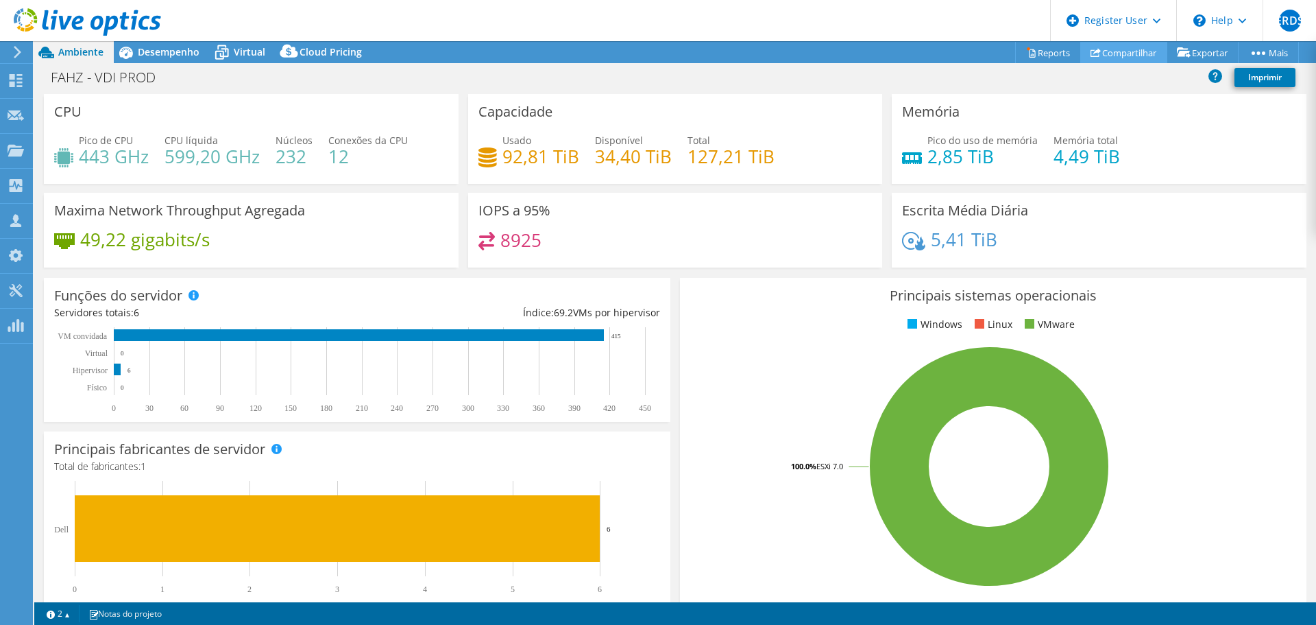
click at [1125, 48] on link "Compartilhar" at bounding box center [1124, 52] width 87 height 21
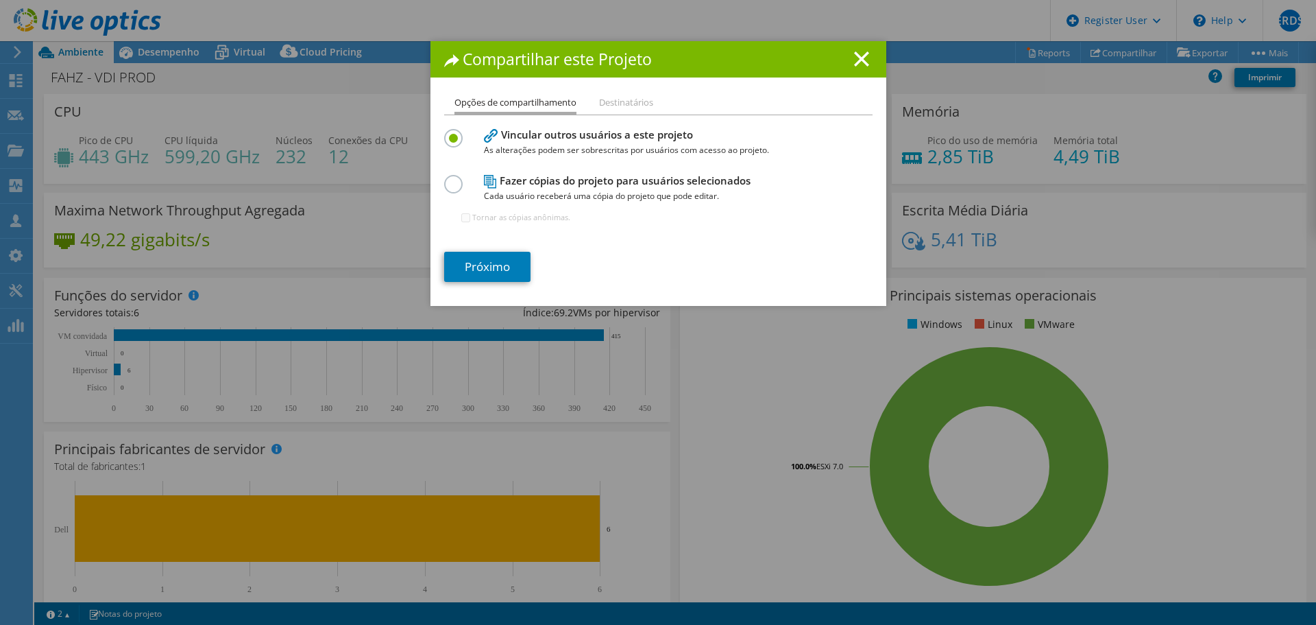
click at [579, 193] on span "Cada usuário receberá uma cópia do projeto que pode editar." at bounding box center [655, 196] width 343 height 15
click at [448, 178] on label at bounding box center [456, 176] width 24 height 3
click at [0, 0] on input "radio" at bounding box center [0, 0] width 0 height 0
click at [467, 269] on link "Próximo" at bounding box center [487, 267] width 86 height 30
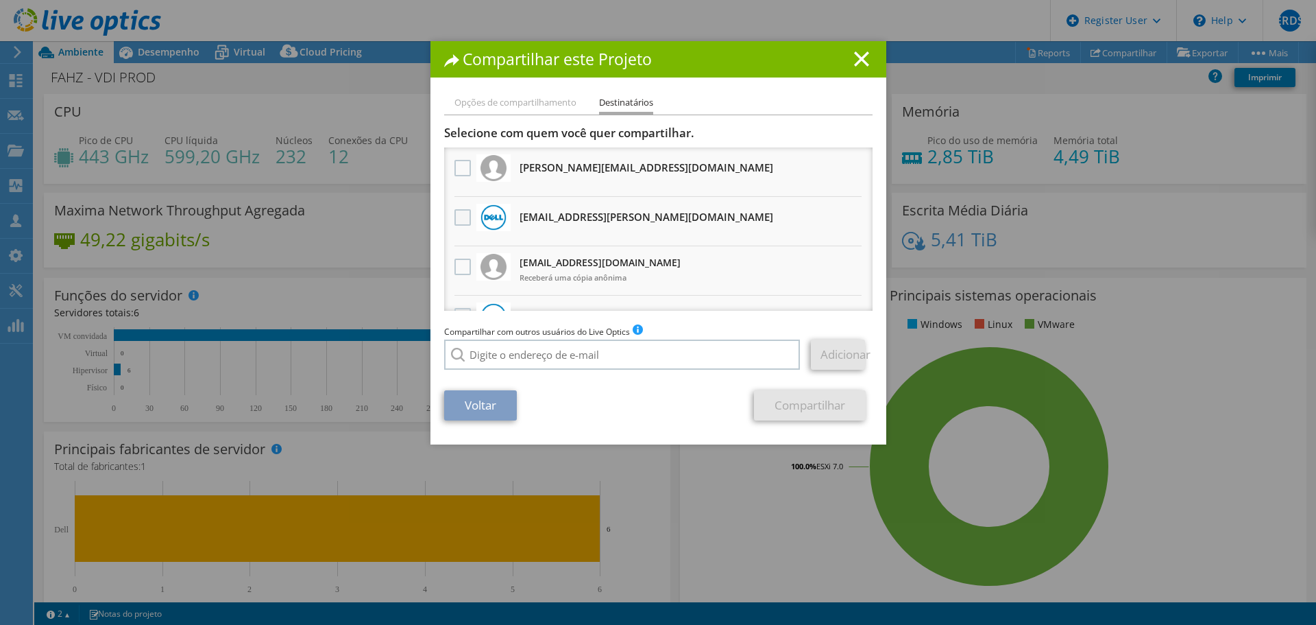
click at [463, 212] on label at bounding box center [465, 217] width 20 height 16
click at [0, 0] on input "checkbox" at bounding box center [0, 0] width 0 height 0
click at [815, 409] on link "Compartilhar" at bounding box center [810, 405] width 112 height 30
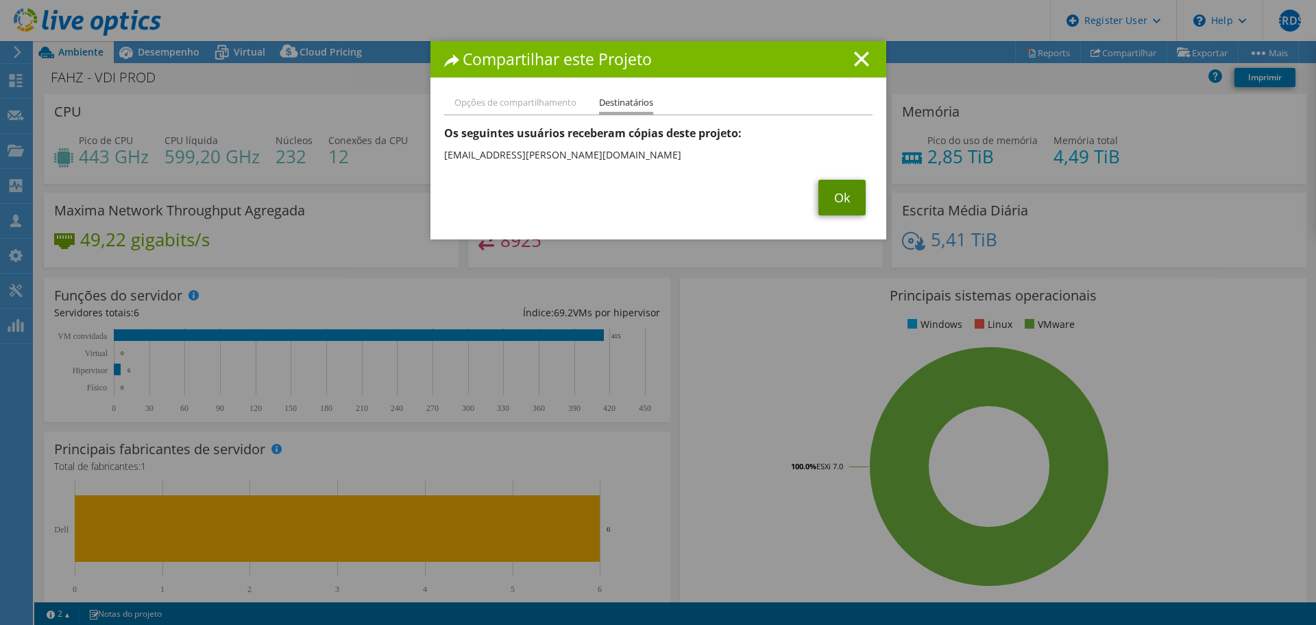
click at [839, 193] on link "Ok" at bounding box center [842, 198] width 47 height 36
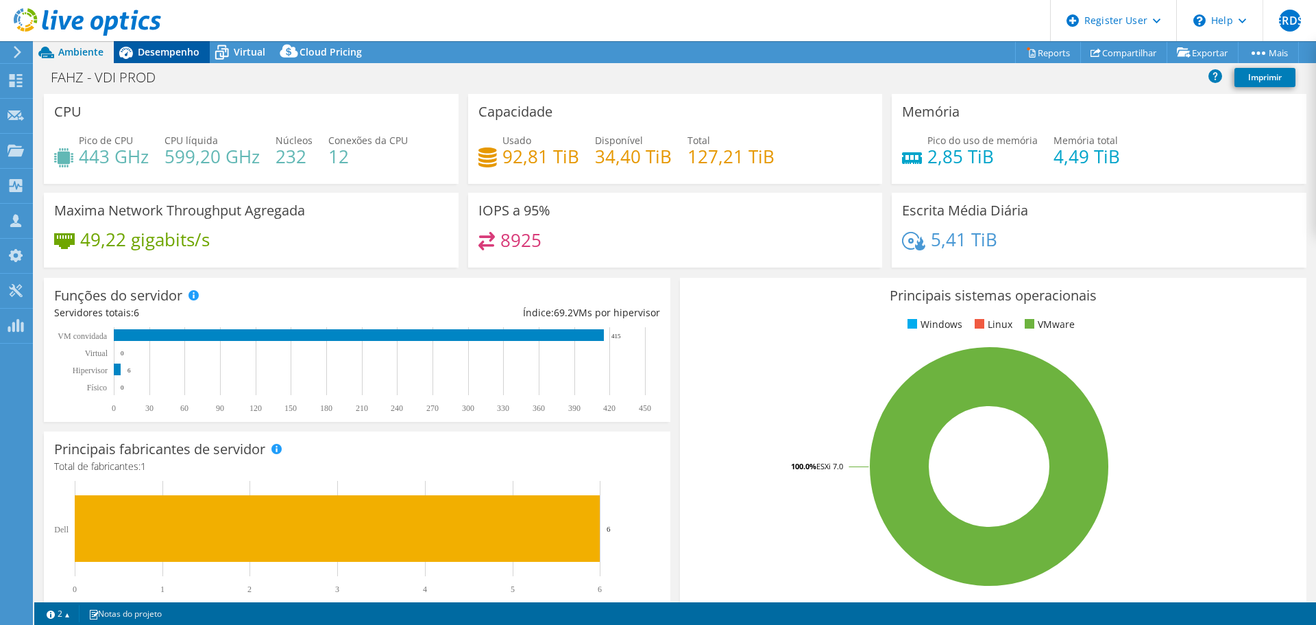
click at [160, 48] on span "Desempenho" at bounding box center [169, 51] width 62 height 13
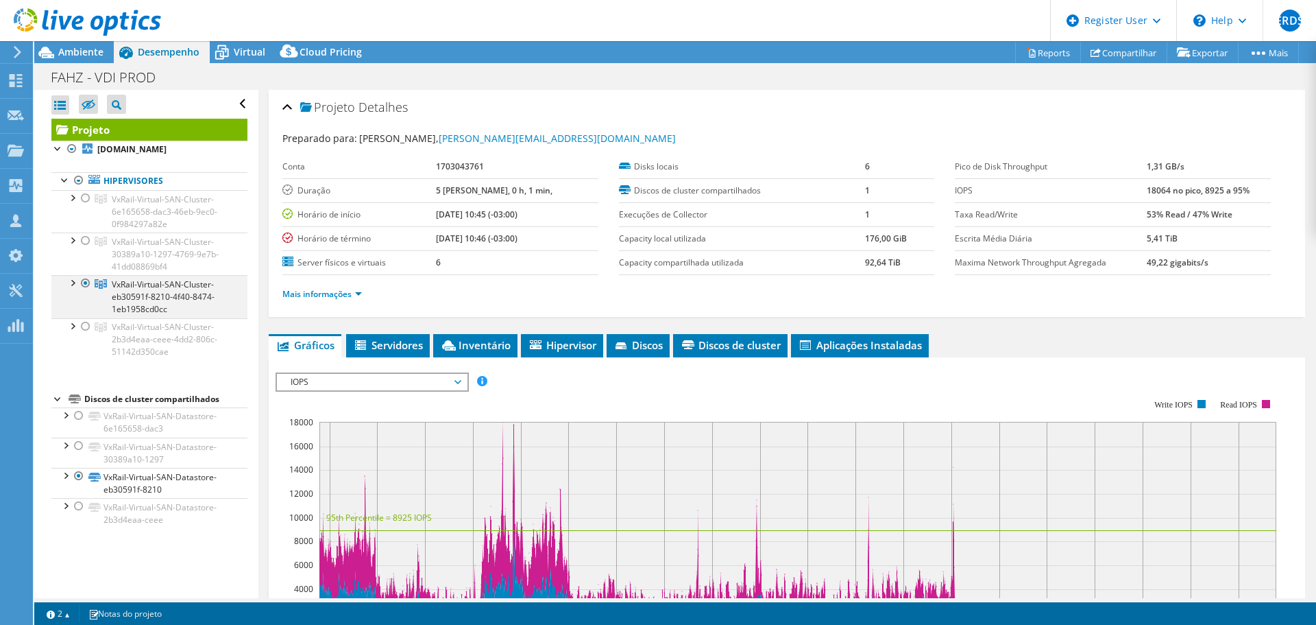
click at [73, 287] on div at bounding box center [72, 282] width 14 height 14
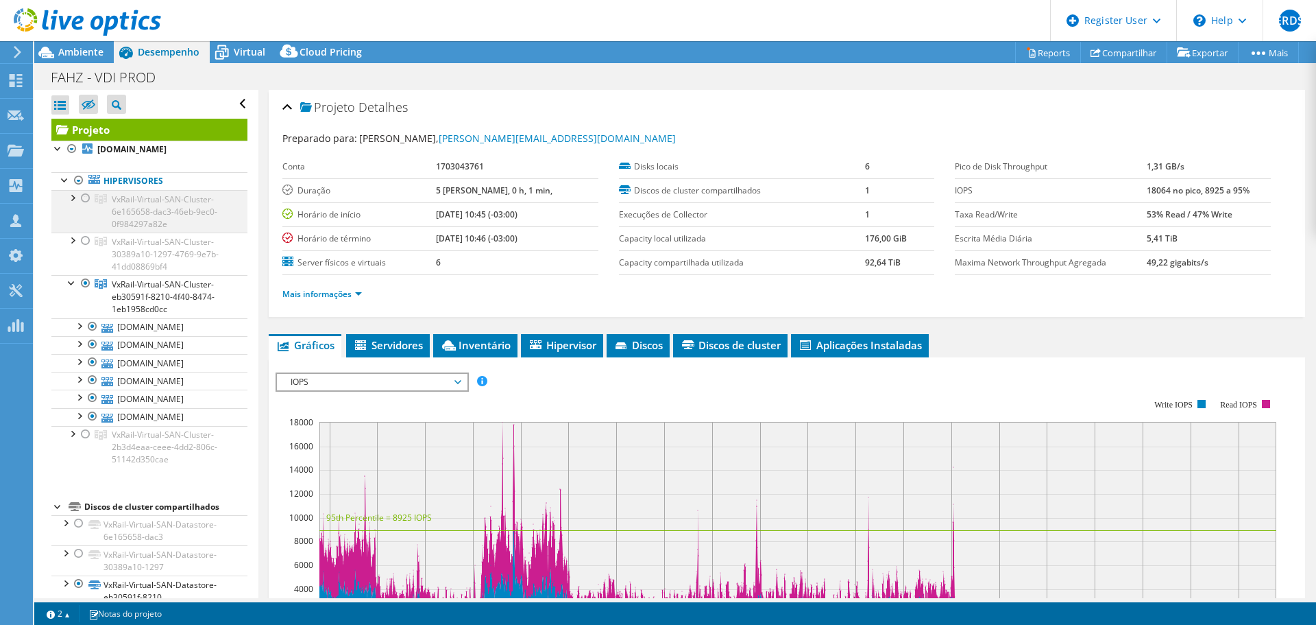
click at [74, 200] on div at bounding box center [72, 197] width 14 height 14
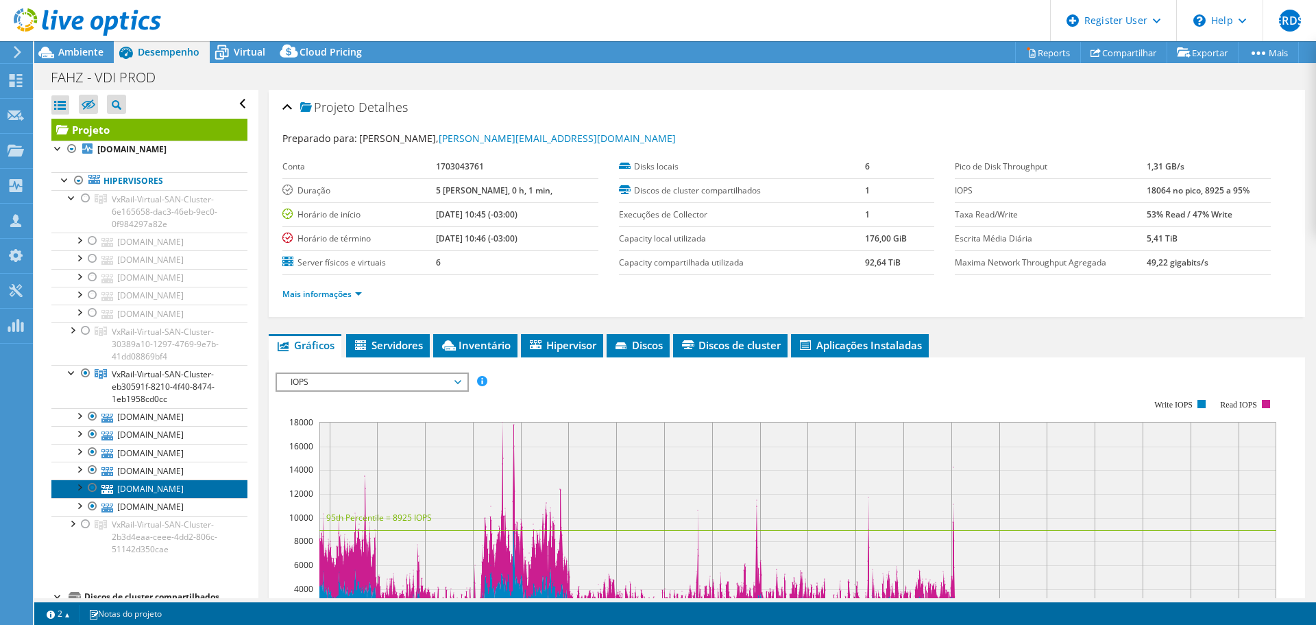
click at [151, 490] on link "esxivdivx01.fahz.com.br" at bounding box center [149, 488] width 196 height 18
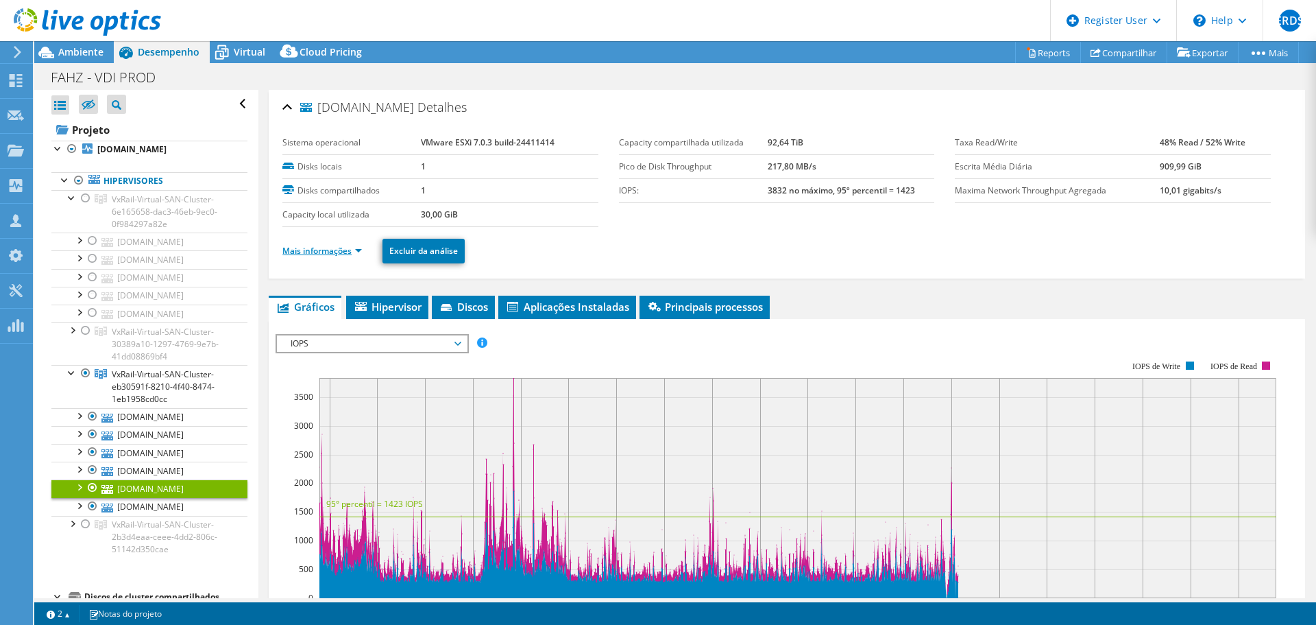
click at [354, 248] on link "Mais informações" at bounding box center [322, 251] width 80 height 12
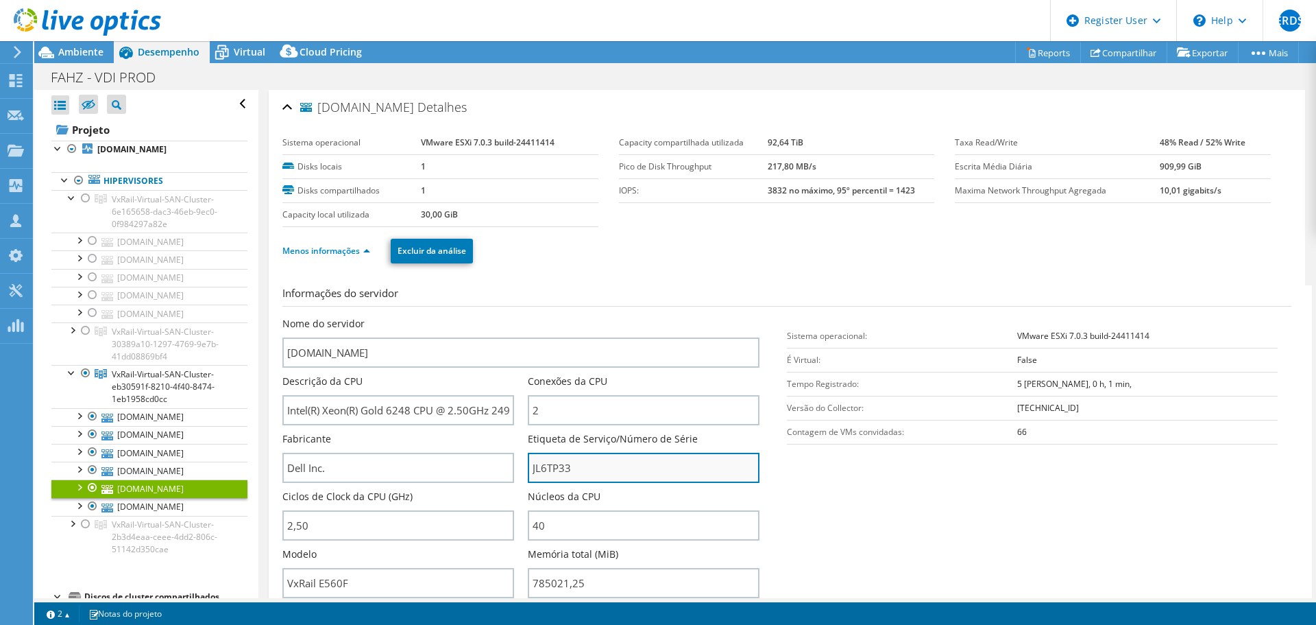
click at [547, 470] on input "JL6TP33" at bounding box center [644, 468] width 232 height 30
click at [548, 470] on input "JL6TP33" at bounding box center [644, 468] width 232 height 30
click at [83, 54] on span "Ambiente" at bounding box center [80, 51] width 45 height 13
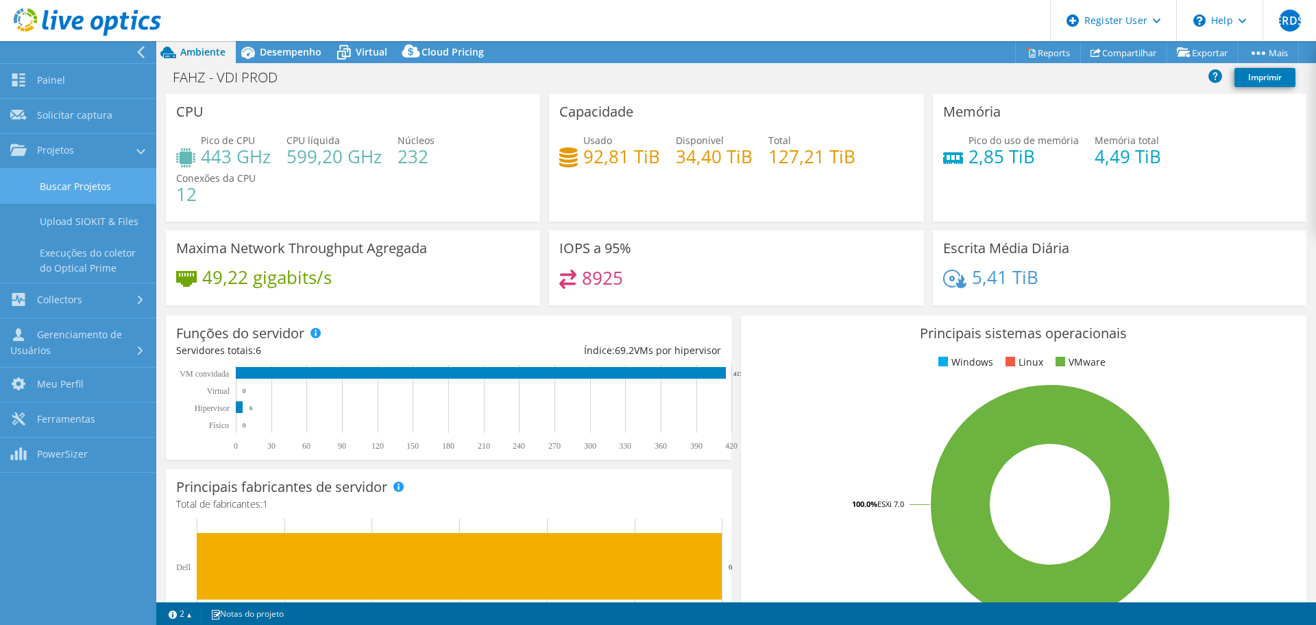
click at [58, 189] on link "Buscar Projetos" at bounding box center [78, 186] width 156 height 35
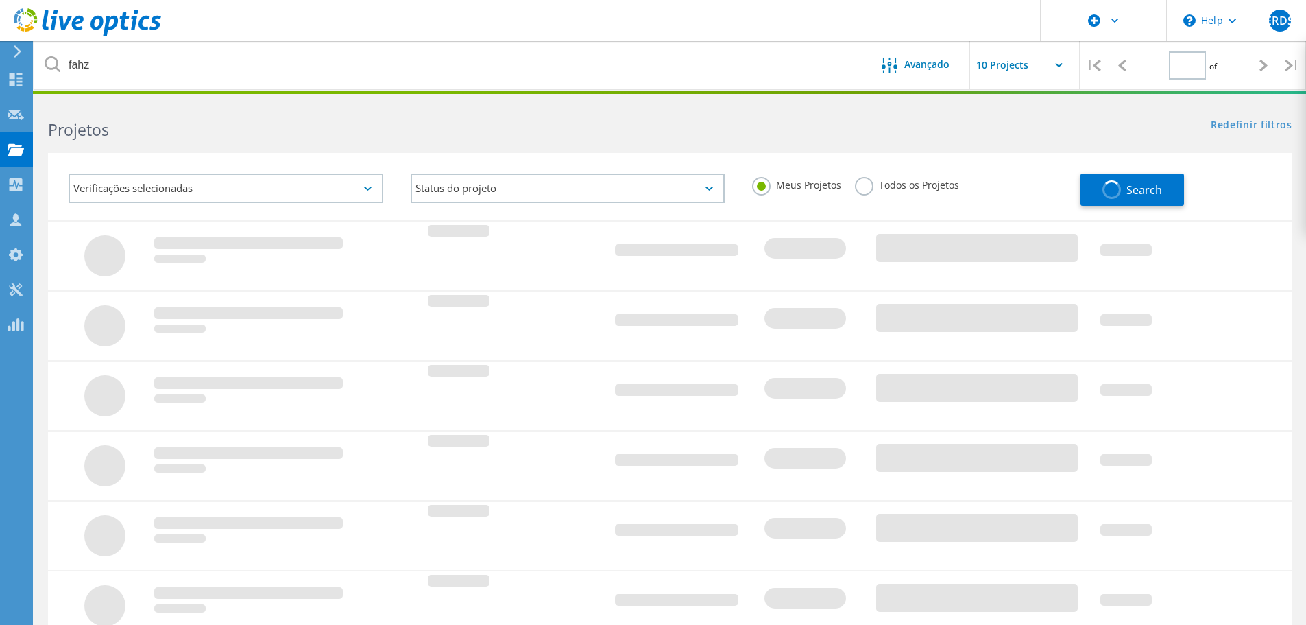
type input "1"
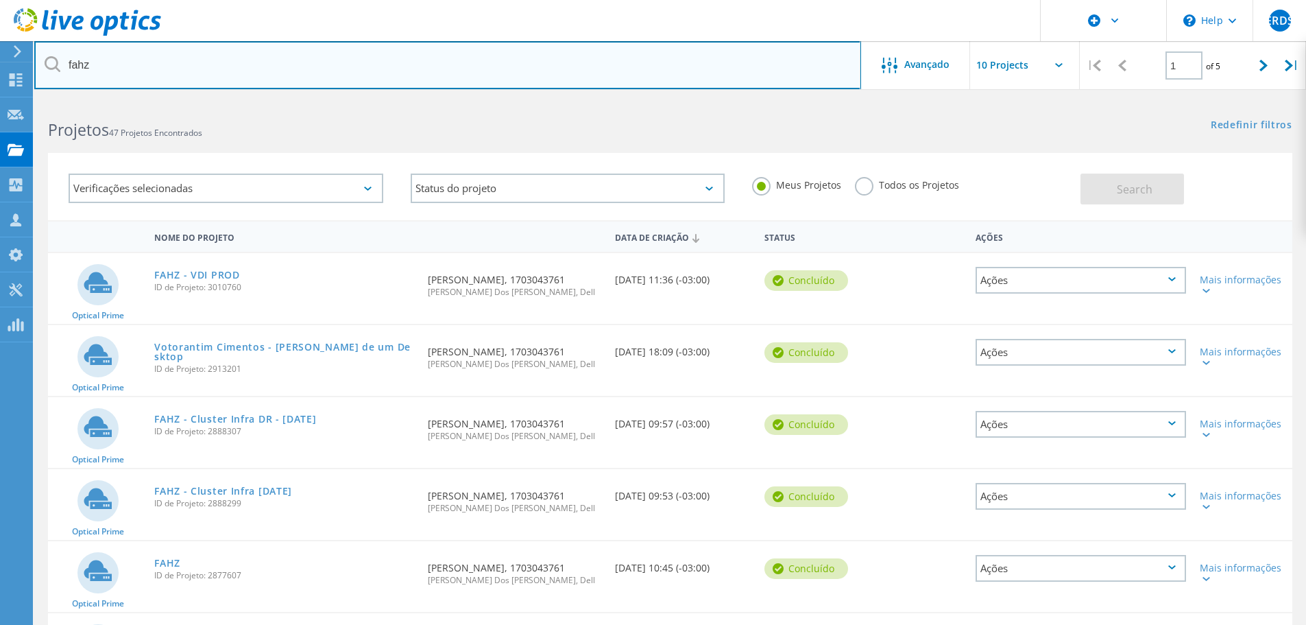
click at [243, 67] on input "fahz" at bounding box center [447, 65] width 827 height 48
click at [242, 67] on input "fahz" at bounding box center [447, 65] width 827 height 48
type input "VSA"
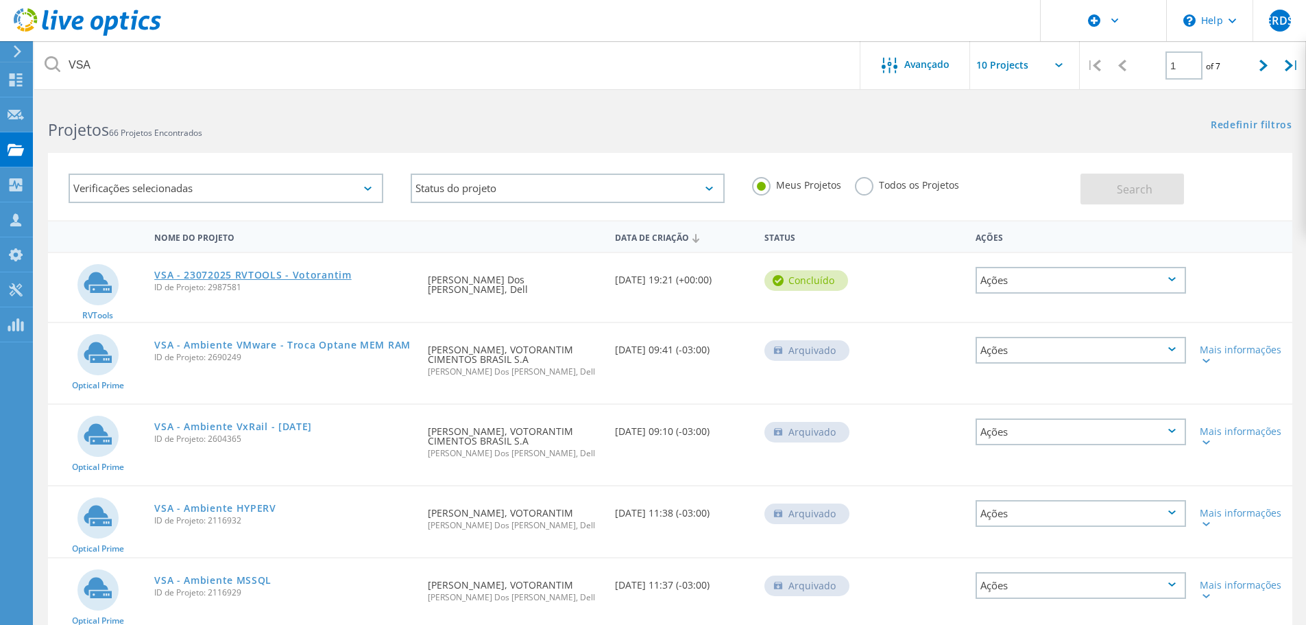
click at [258, 279] on link "VSA - 23072025 RVTOOLS - Votorantim" at bounding box center [252, 275] width 197 height 10
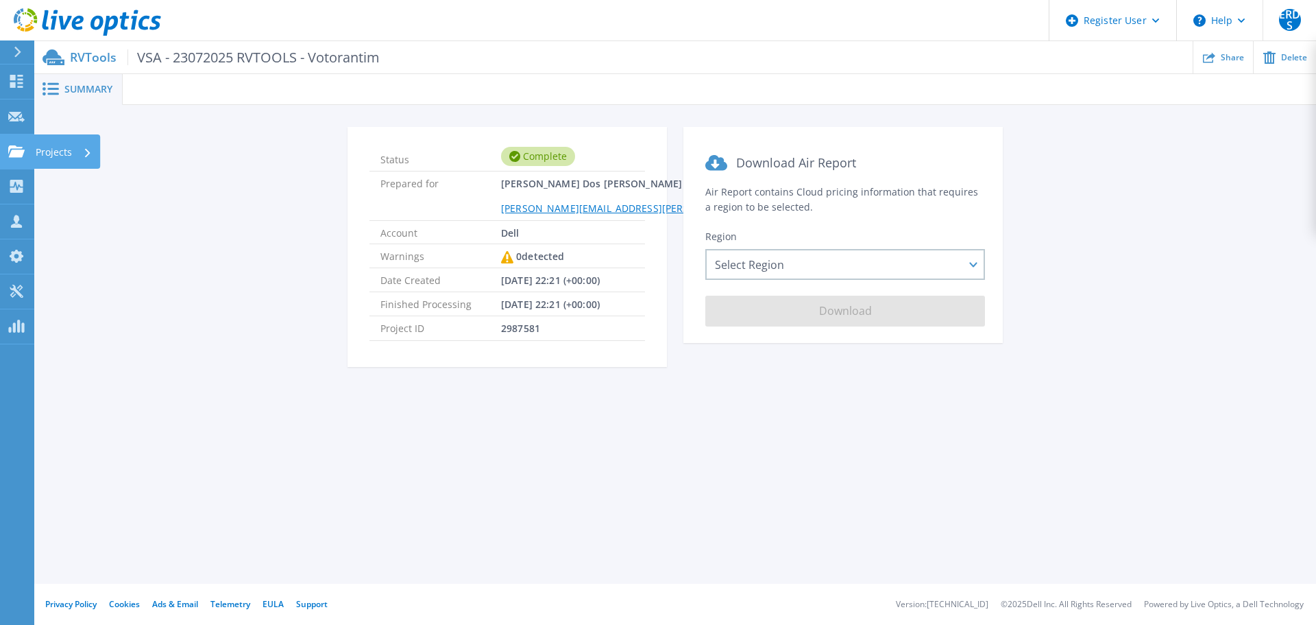
click at [16, 148] on icon at bounding box center [16, 151] width 16 height 12
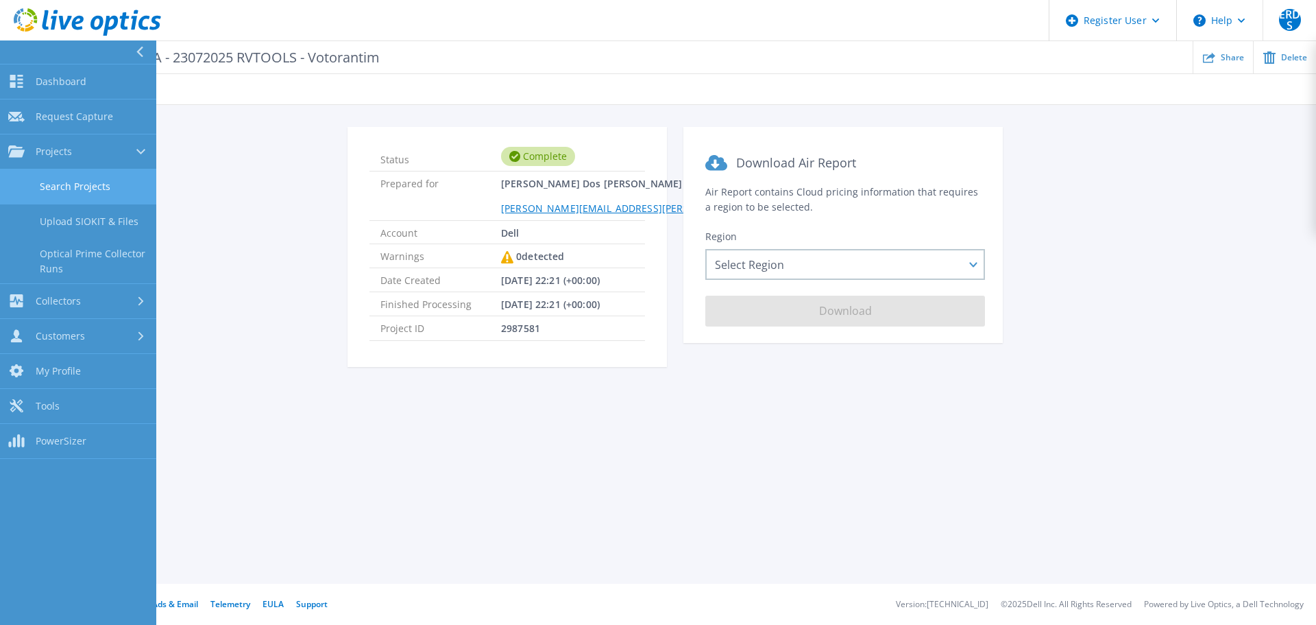
click at [55, 188] on link "Search Projects" at bounding box center [78, 186] width 156 height 35
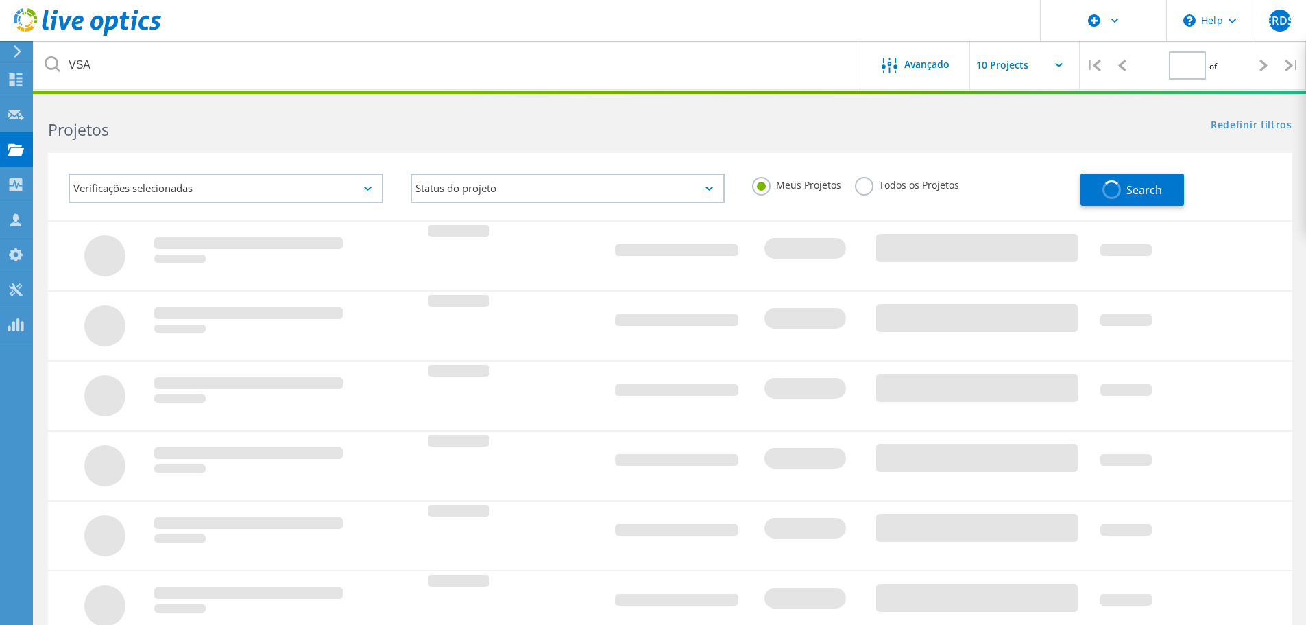
type input "1"
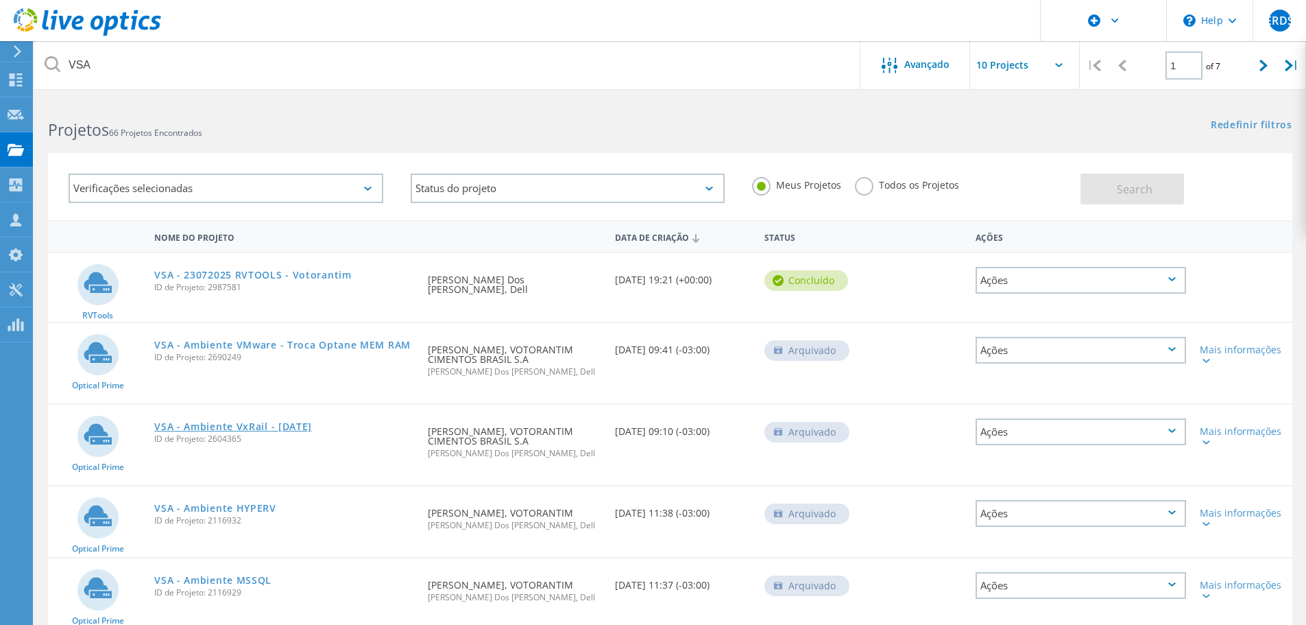
click at [286, 424] on link "VSA - Ambiente VxRail - [DATE]" at bounding box center [233, 427] width 158 height 10
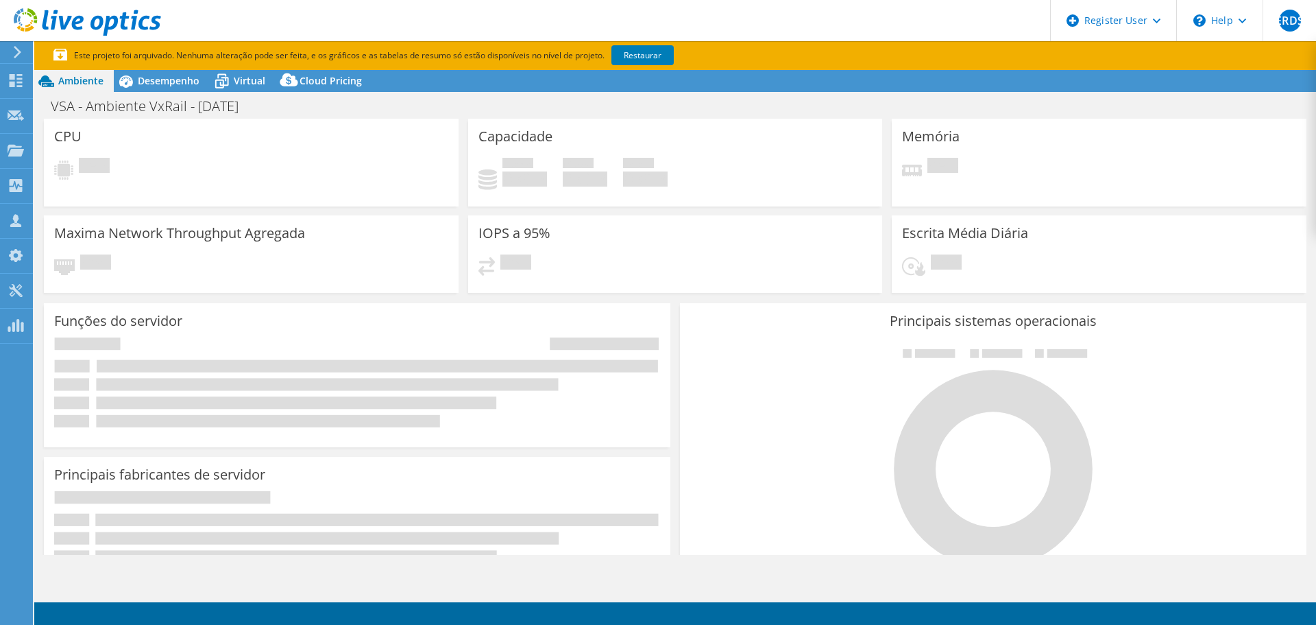
select select "USD"
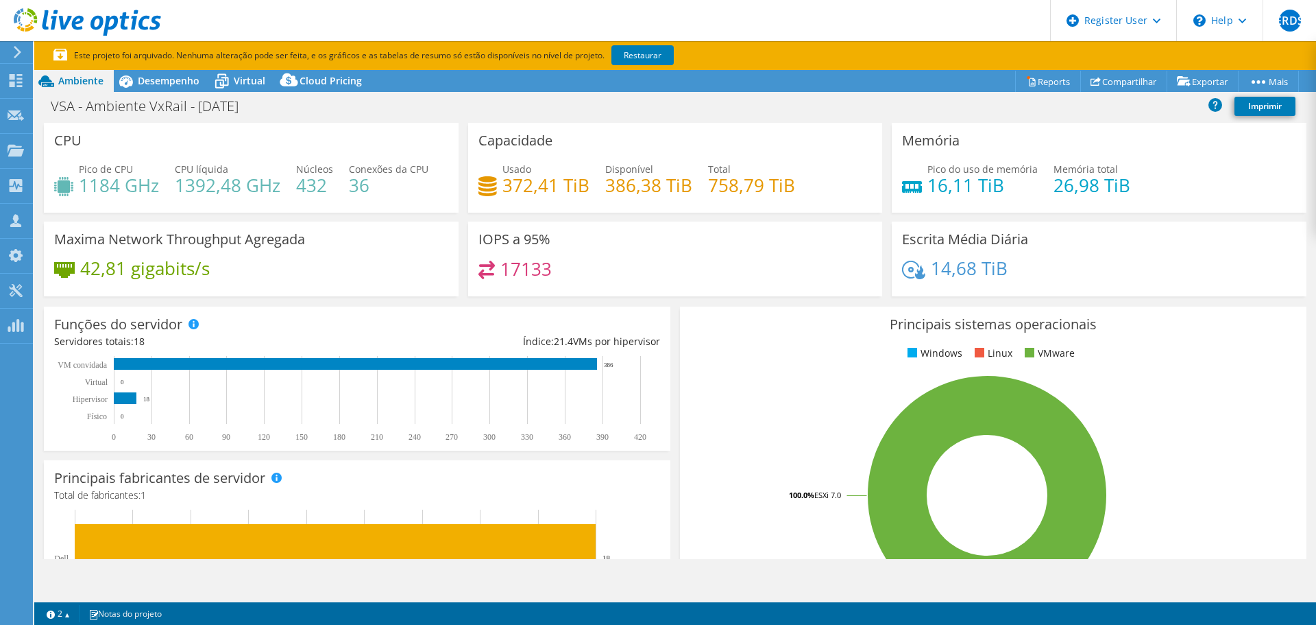
click at [103, 180] on h4 "1184 GHz" at bounding box center [119, 185] width 80 height 15
click at [104, 181] on h4 "1184 GHz" at bounding box center [119, 185] width 80 height 15
